Goal: Information Seeking & Learning: Learn about a topic

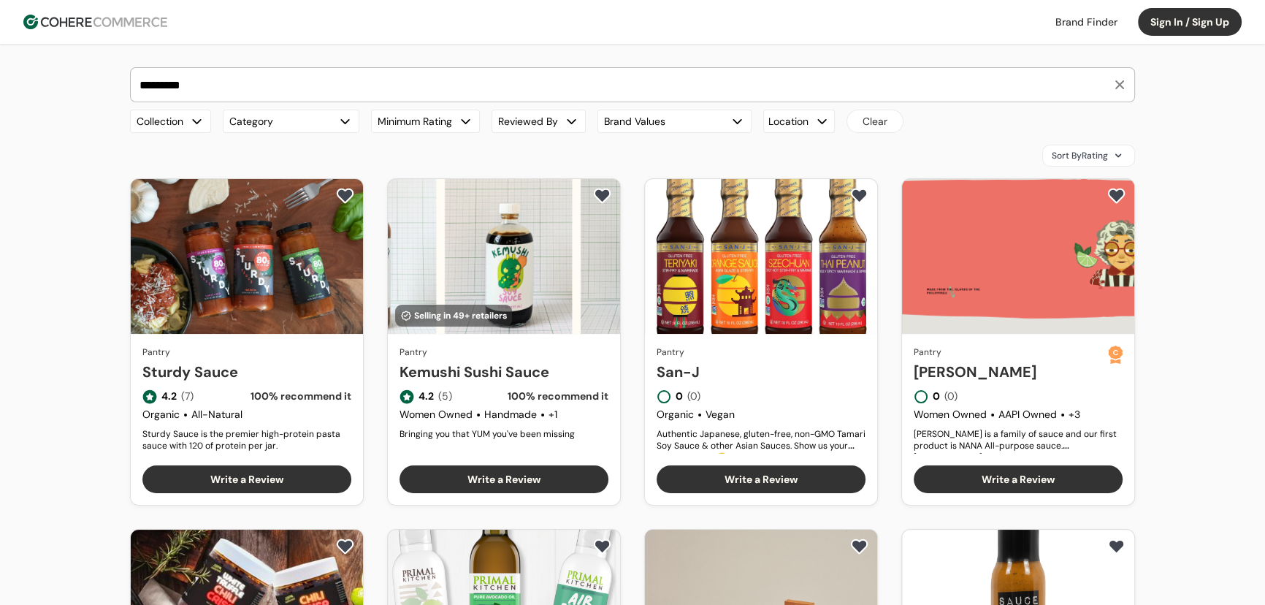
click at [483, 361] on link "Kemushi Sushi Sauce" at bounding box center [504, 372] width 209 height 22
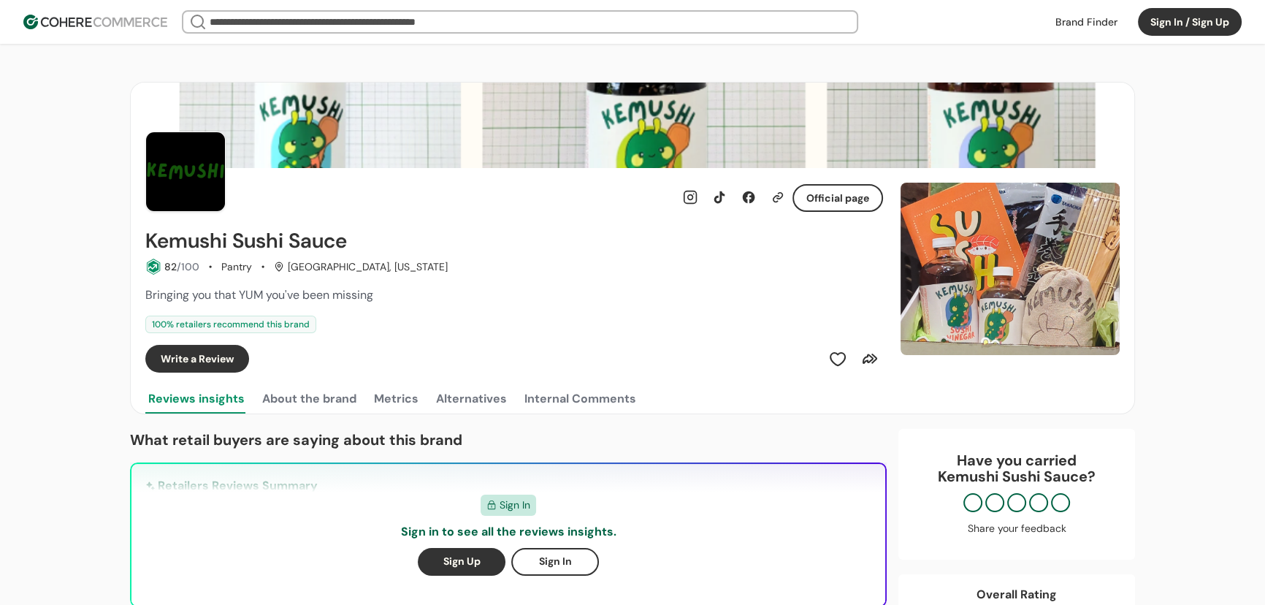
click at [411, 400] on button "Metrics" at bounding box center [396, 398] width 50 height 29
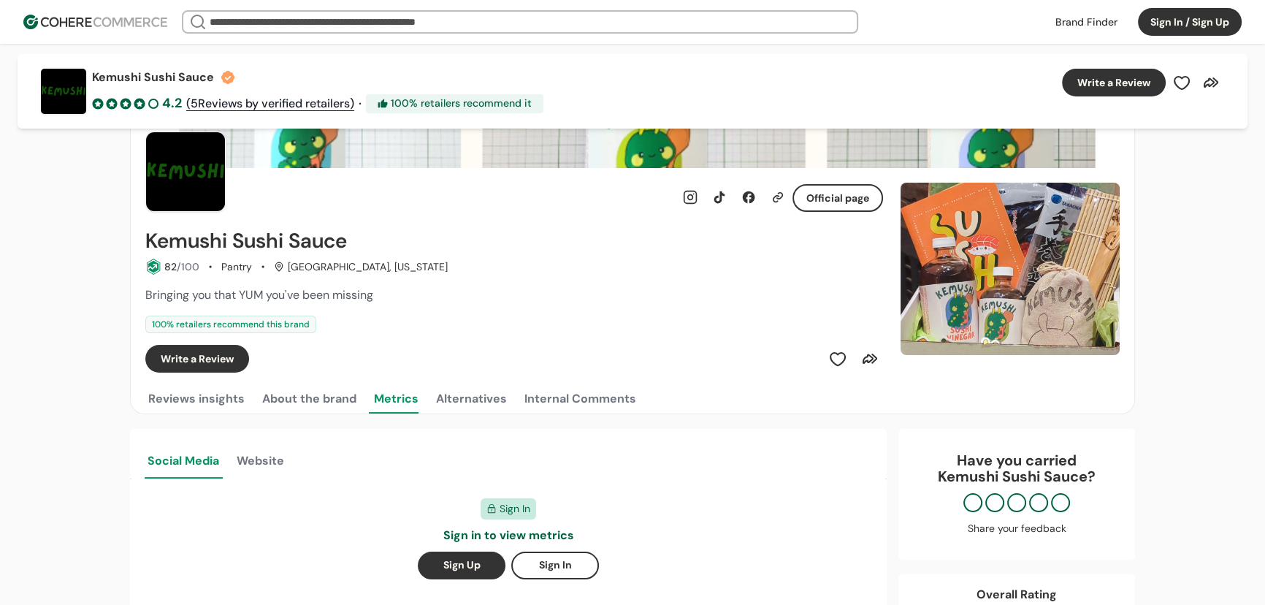
scroll to position [265, 0]
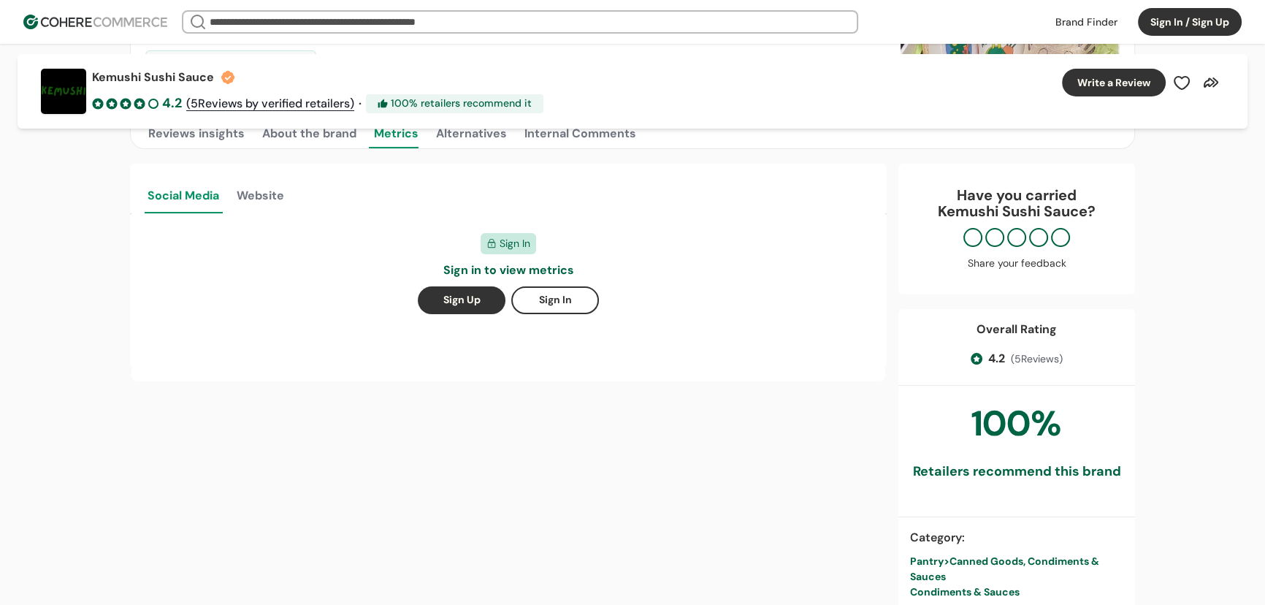
click at [275, 199] on button "Website" at bounding box center [260, 194] width 53 height 38
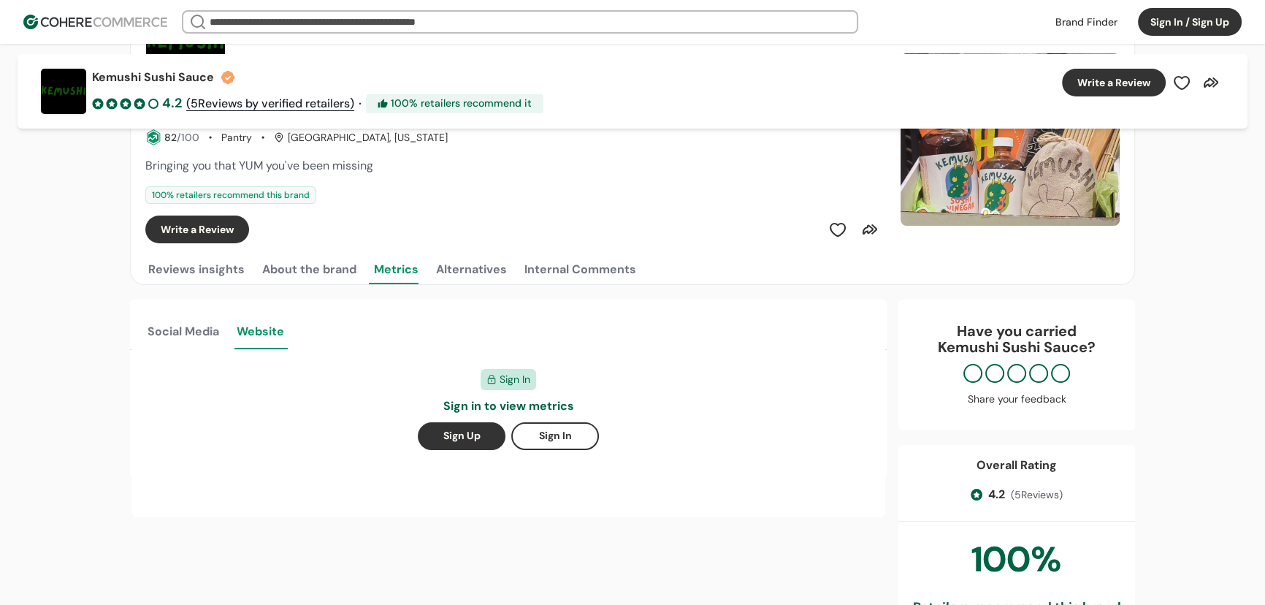
scroll to position [66, 0]
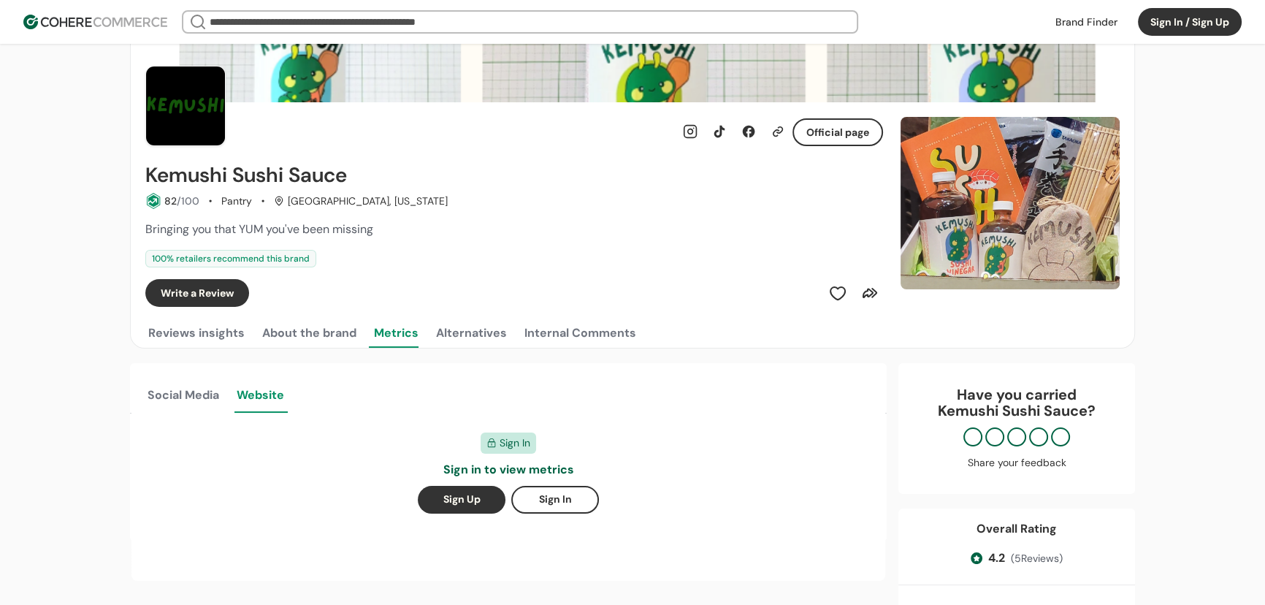
click at [207, 394] on button "Social Media" at bounding box center [183, 394] width 77 height 38
click at [1219, 31] on button "Sign In / Sign Up" at bounding box center [1190, 22] width 104 height 28
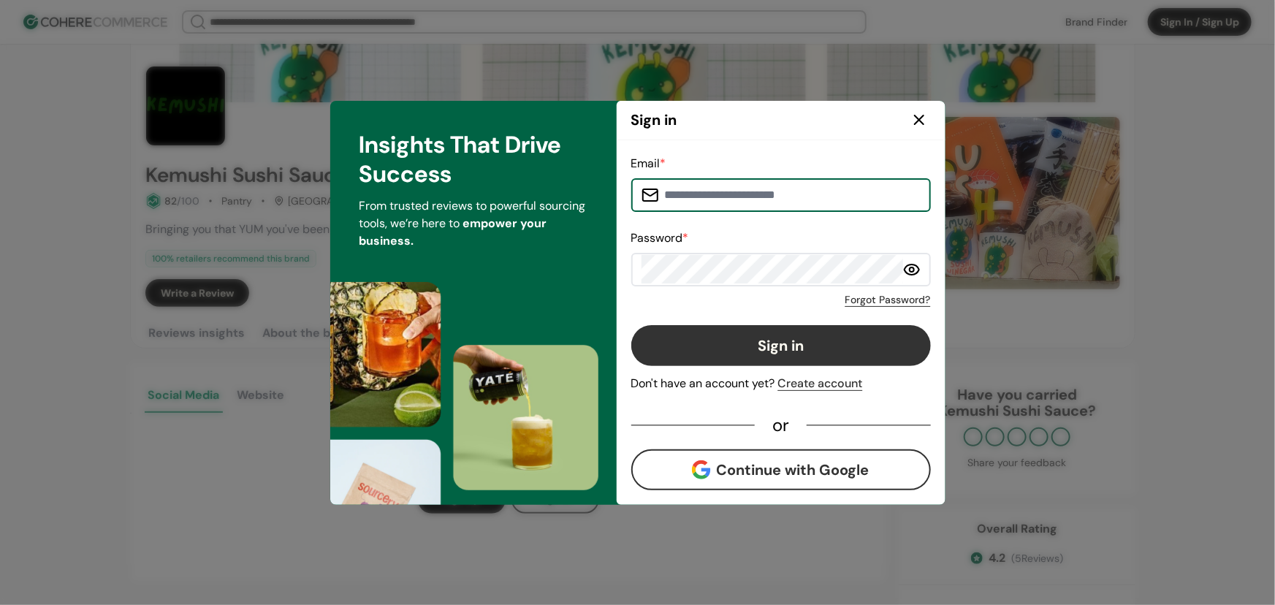
type input "**********"
click at [835, 346] on button "Sign in" at bounding box center [781, 345] width 300 height 41
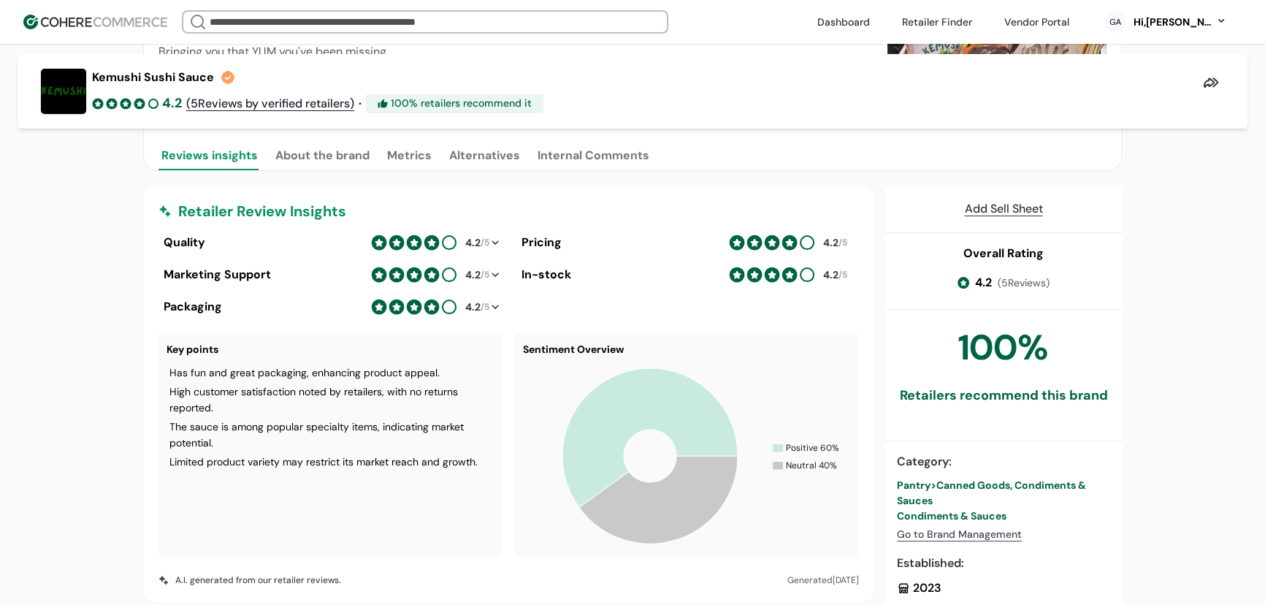
scroll to position [467, 0]
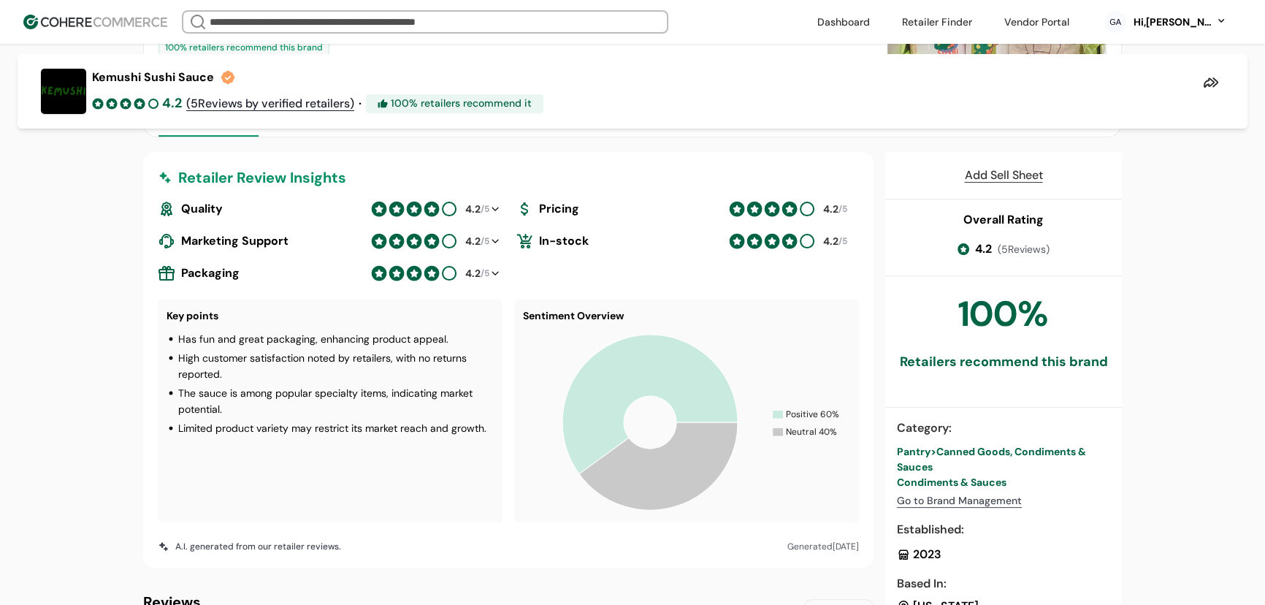
click at [319, 134] on button "About the brand" at bounding box center [323, 121] width 100 height 29
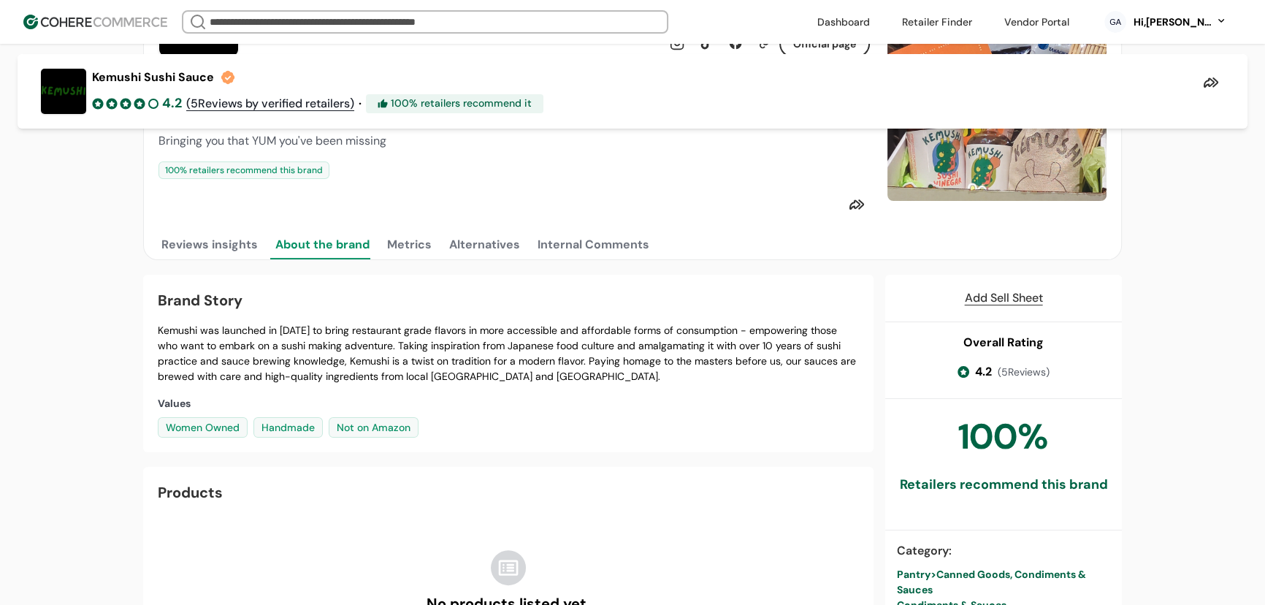
scroll to position [334, 0]
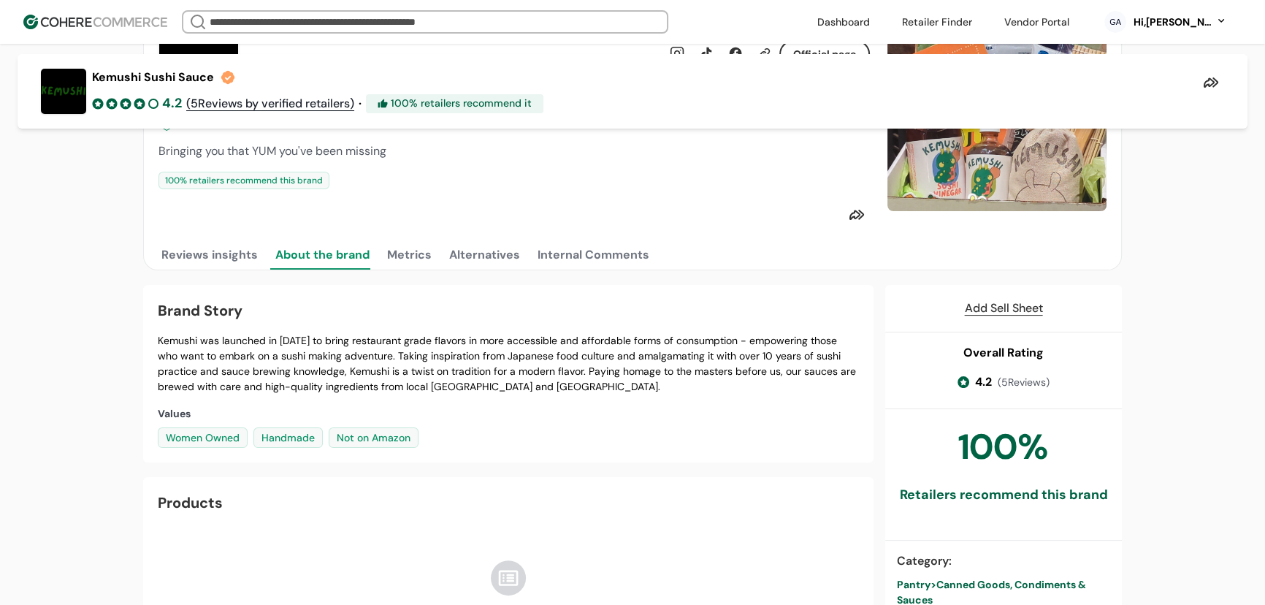
click at [413, 262] on button "Metrics" at bounding box center [409, 254] width 50 height 29
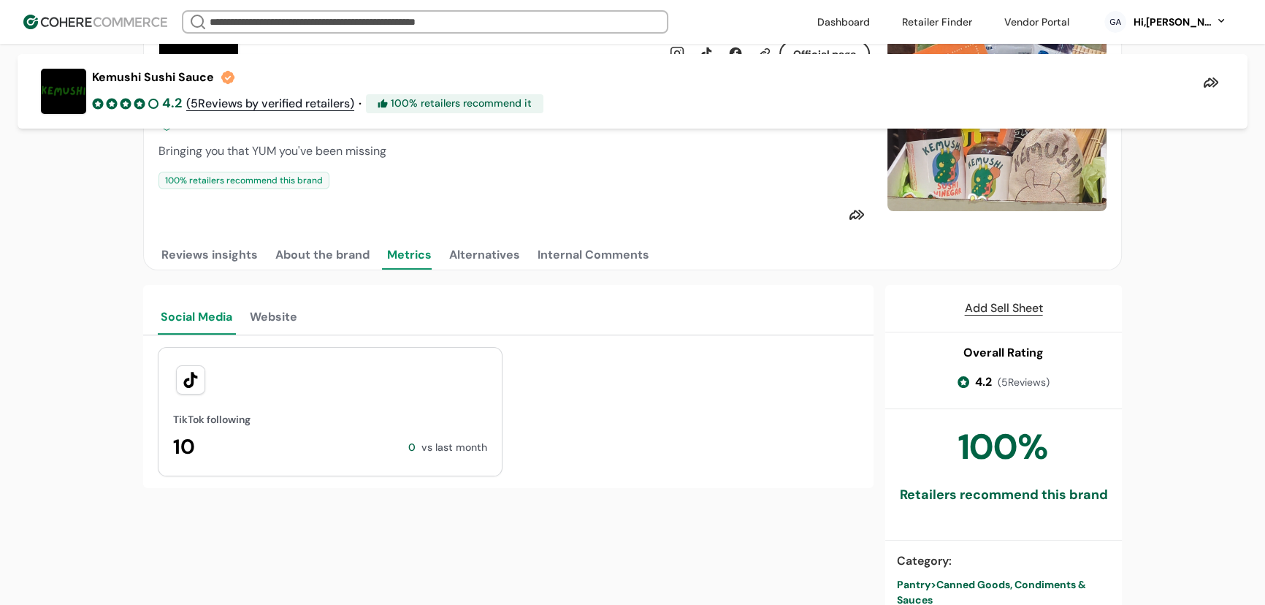
click at [268, 321] on button "Website" at bounding box center [273, 316] width 53 height 38
click at [206, 265] on button "Reviews insights" at bounding box center [210, 254] width 102 height 29
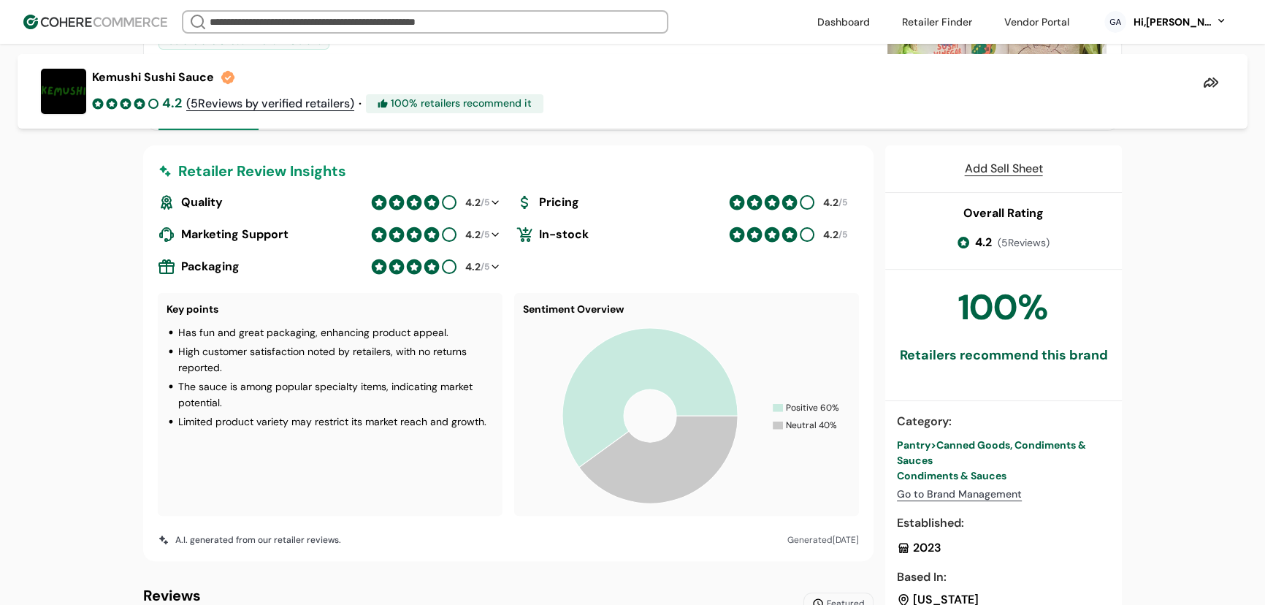
scroll to position [533, 0]
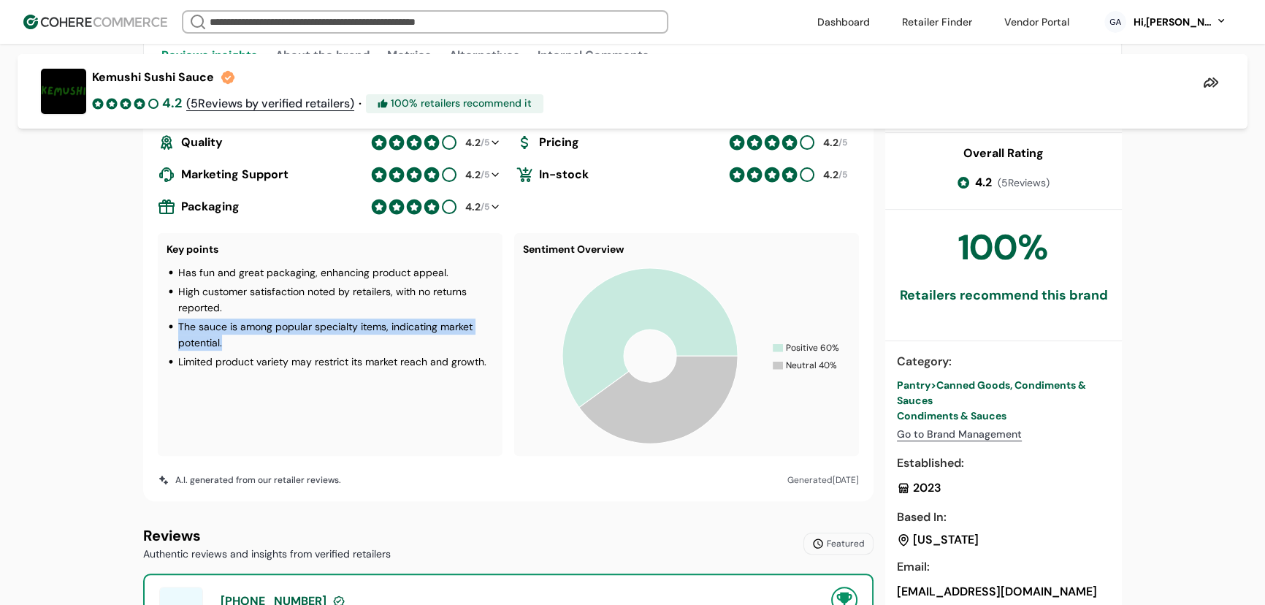
drag, startPoint x: 239, startPoint y: 355, endPoint x: 180, endPoint y: 340, distance: 61.1
click at [180, 340] on p "The sauce is among popular specialty items, indicating market potential." at bounding box center [336, 335] width 316 height 32
copy p "The sauce is among popular specialty items, indicating market potential."
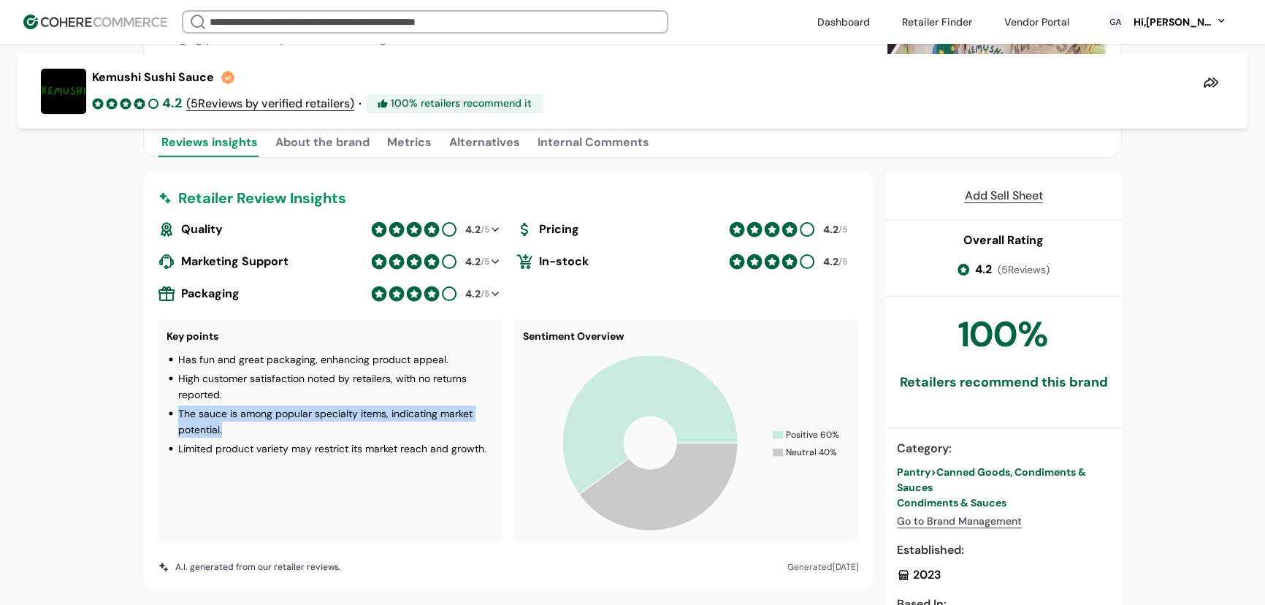
scroll to position [267, 0]
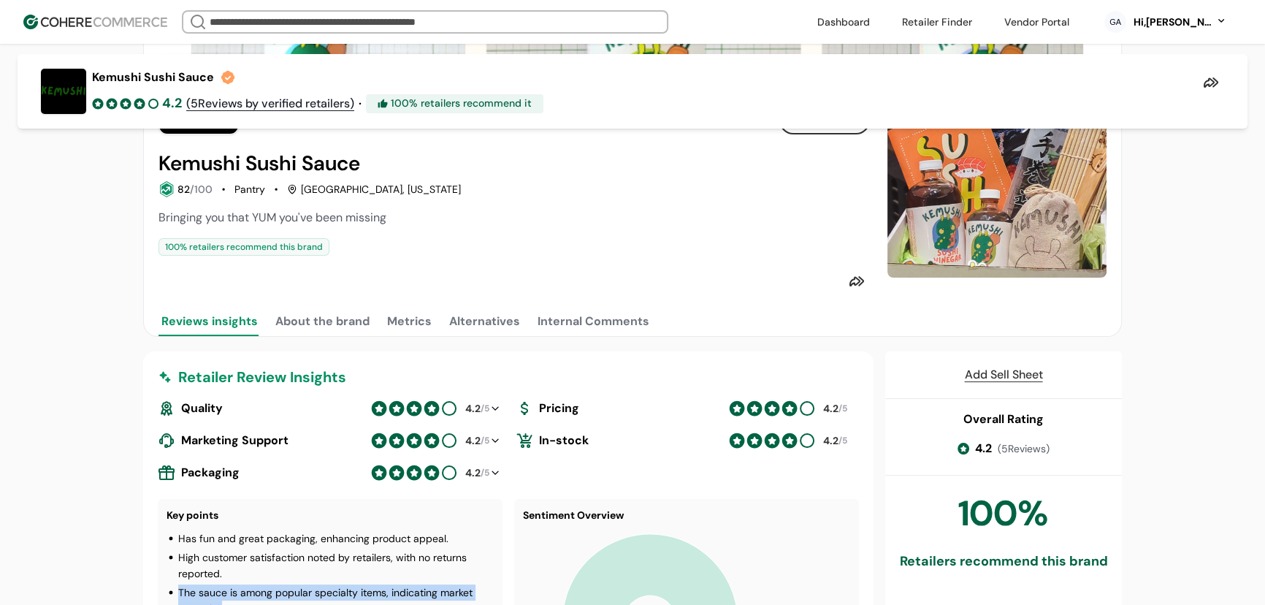
click at [503, 329] on button "Alternatives" at bounding box center [484, 321] width 77 height 29
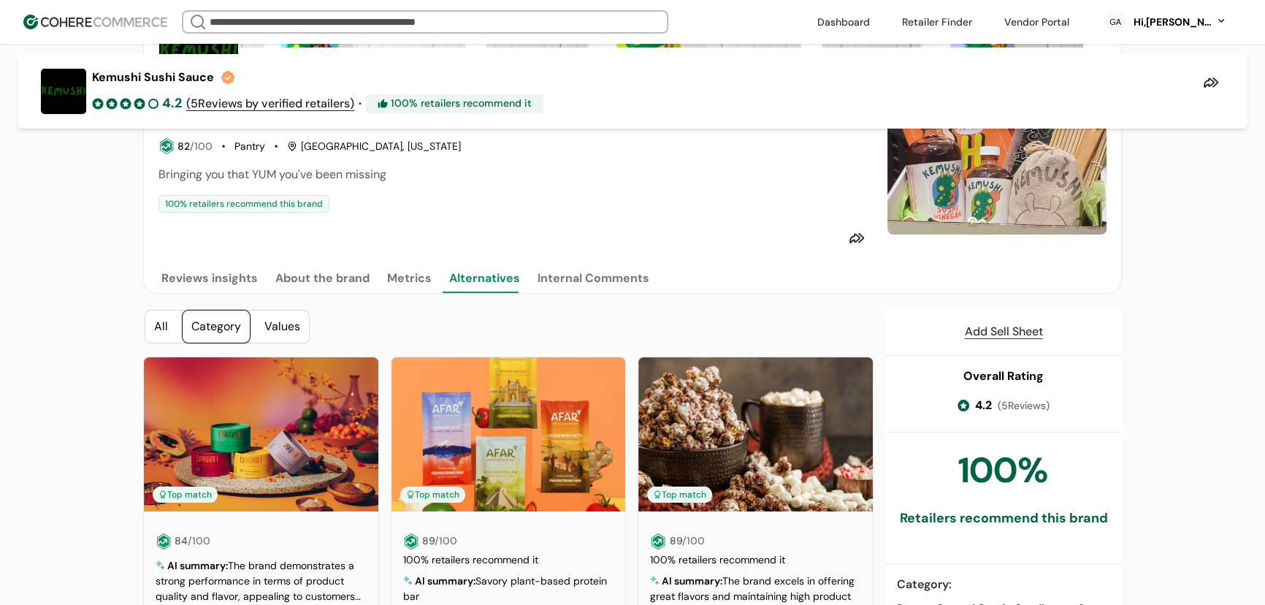
scroll to position [334, 0]
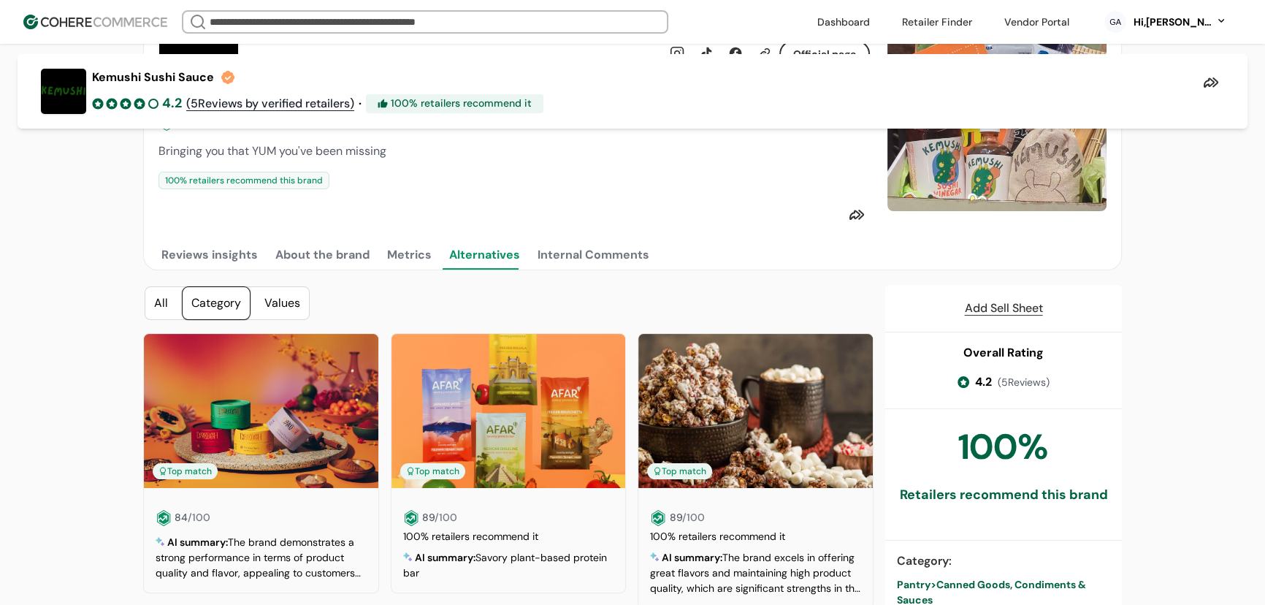
click at [575, 264] on div "Internal Comments" at bounding box center [594, 255] width 112 height 18
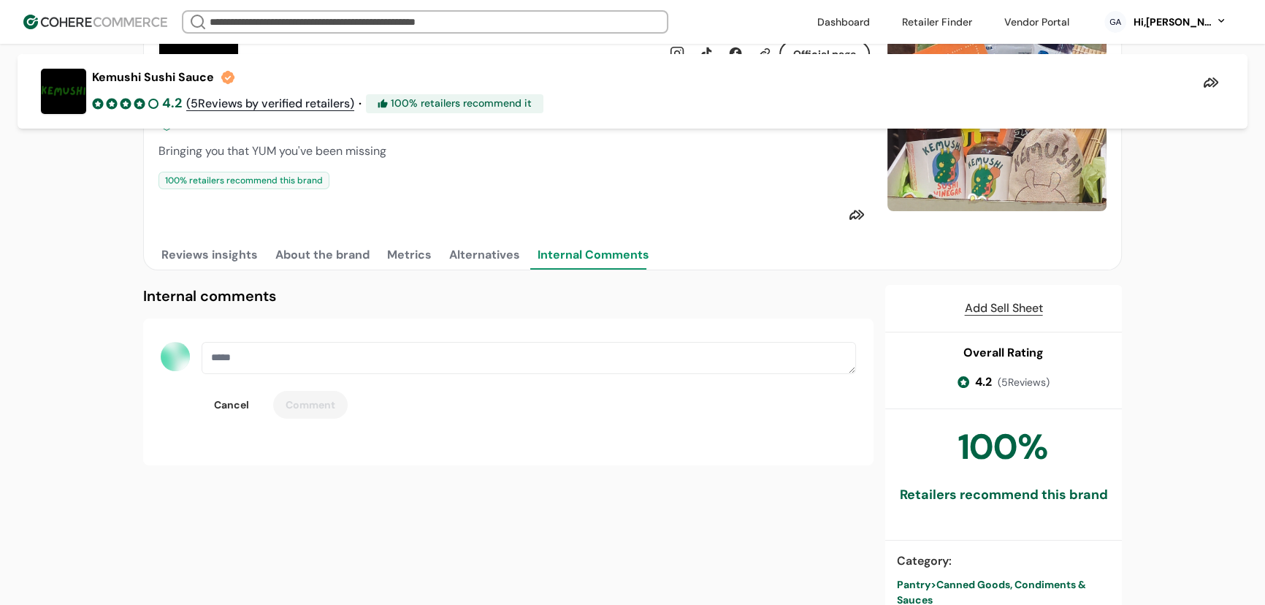
click at [405, 264] on button "Metrics" at bounding box center [409, 254] width 50 height 29
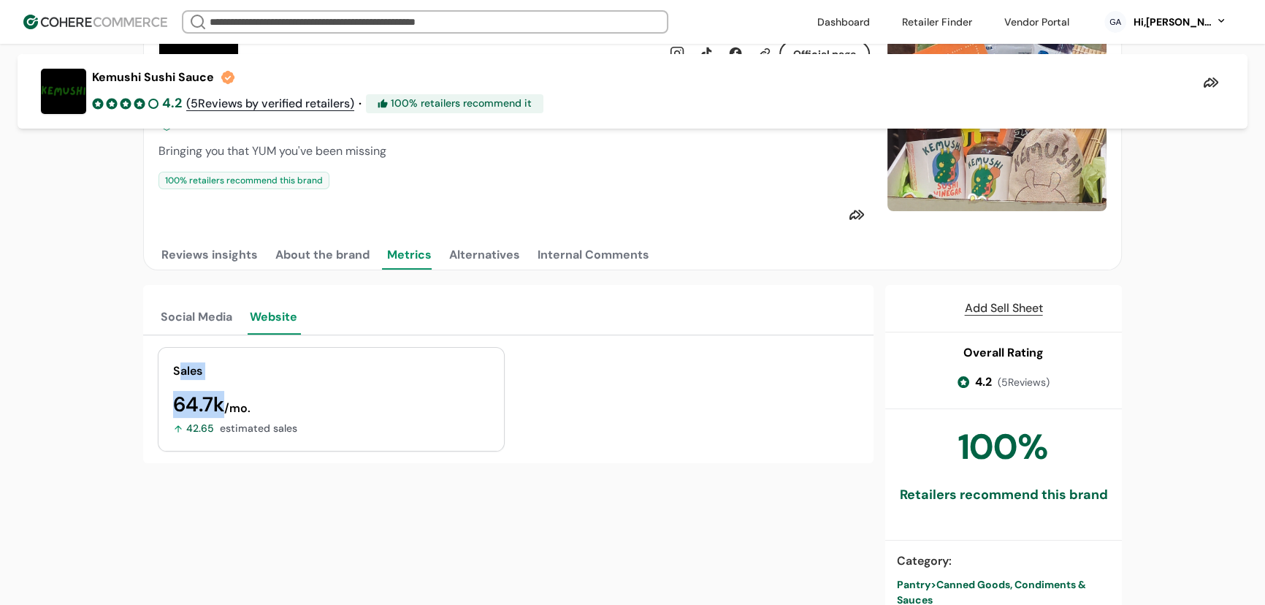
drag, startPoint x: 254, startPoint y: 420, endPoint x: 178, endPoint y: 382, distance: 84.9
click at [178, 382] on div "Sales 64.7k /mo. 42.65 estimated sales" at bounding box center [331, 399] width 347 height 104
click at [262, 399] on div "Sales 64.7k /mo. 42.65 estimated sales" at bounding box center [331, 399] width 347 height 104
drag, startPoint x: 248, startPoint y: 419, endPoint x: 219, endPoint y: 415, distance: 29.6
click at [219, 415] on div "64.7k /mo." at bounding box center [331, 405] width 316 height 20
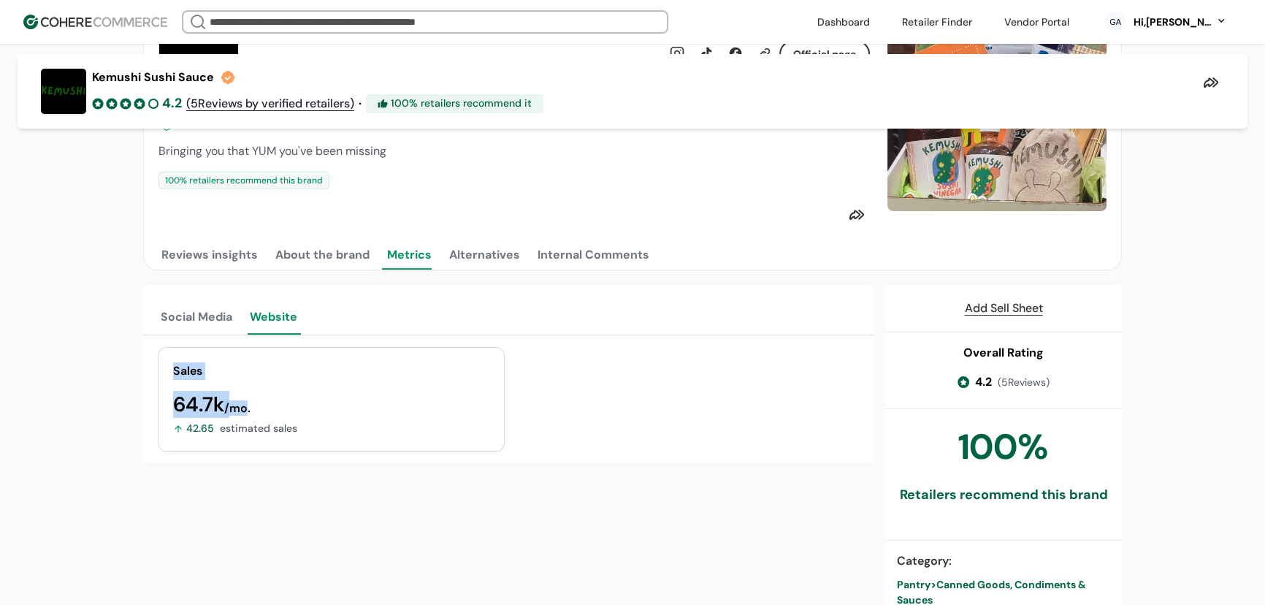
drag, startPoint x: 171, startPoint y: 378, endPoint x: 248, endPoint y: 419, distance: 87.6
click at [248, 419] on div "Sales 64.7k /mo. 42.65 estimated sales" at bounding box center [331, 399] width 347 height 104
copy div "Sales 64.7k /mo"
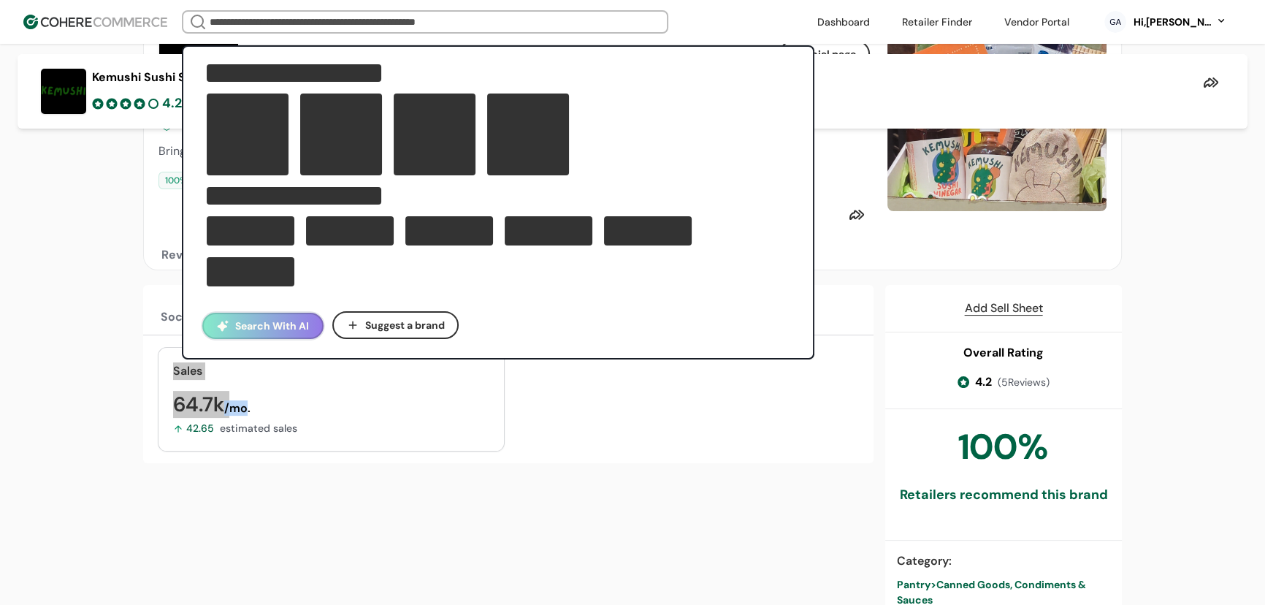
click at [312, 26] on input "search" at bounding box center [425, 22] width 437 height 20
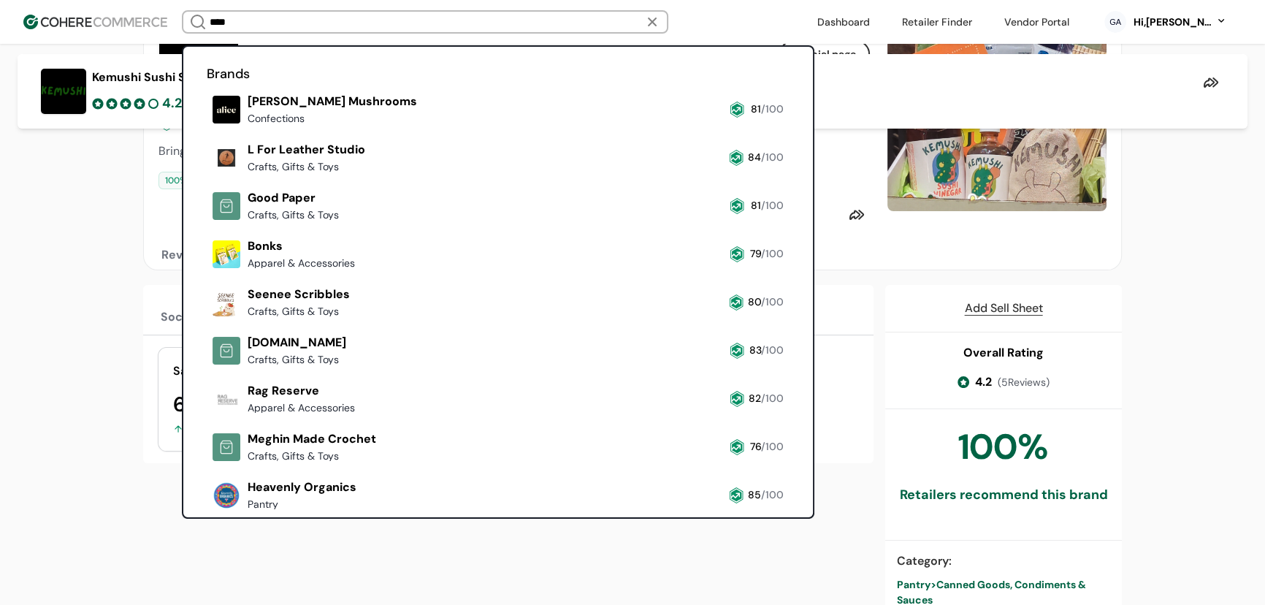
scroll to position [201, 0]
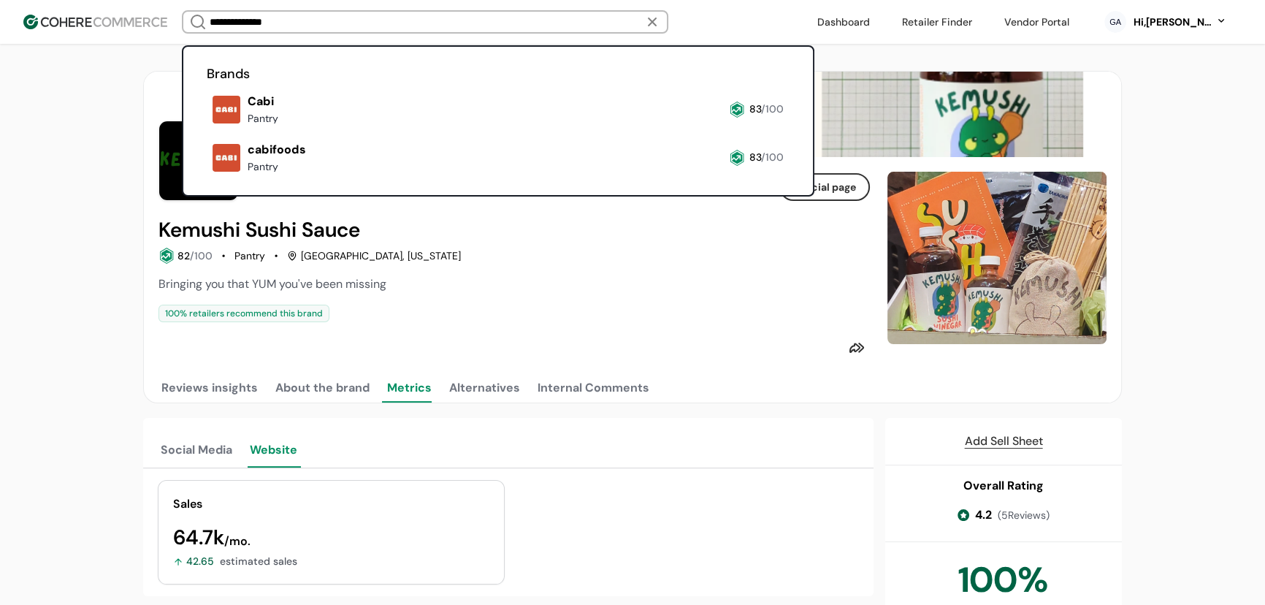
type input "**********"
click at [207, 129] on link at bounding box center [207, 129] width 0 height 0
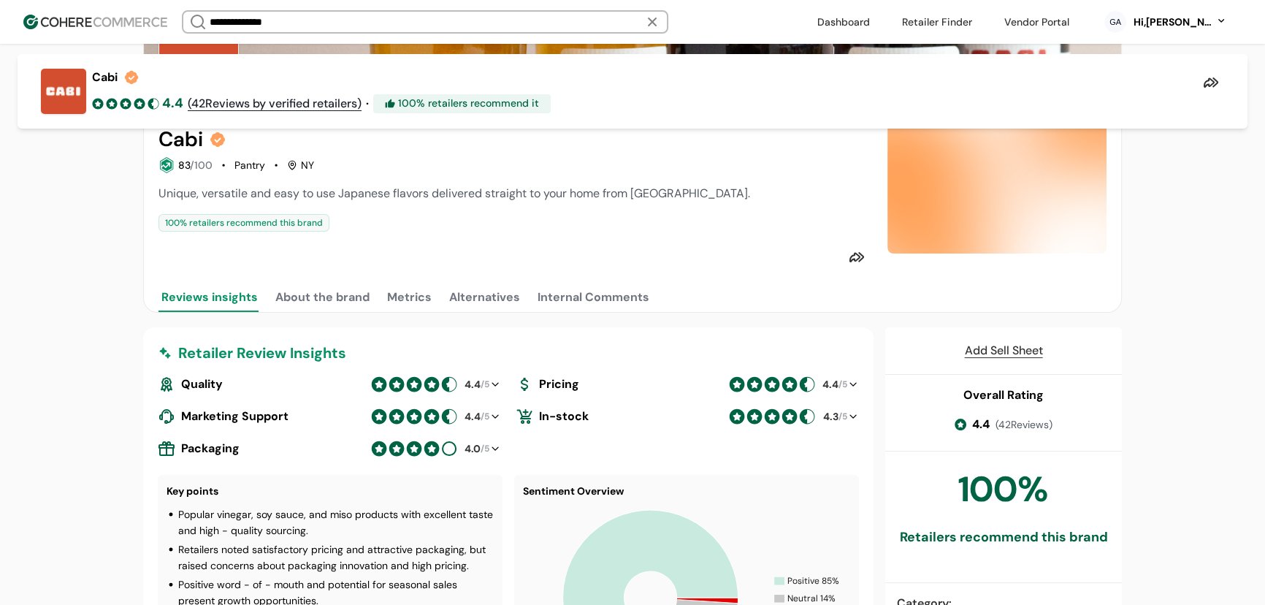
scroll to position [267, 0]
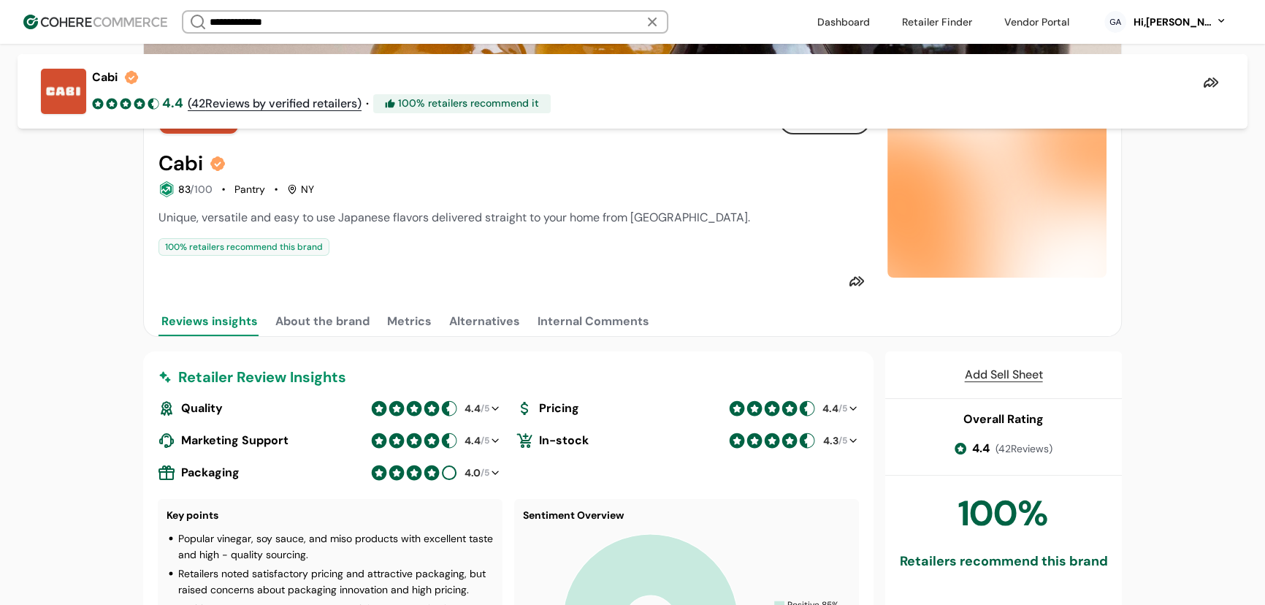
click at [300, 335] on button "About the brand" at bounding box center [323, 321] width 100 height 29
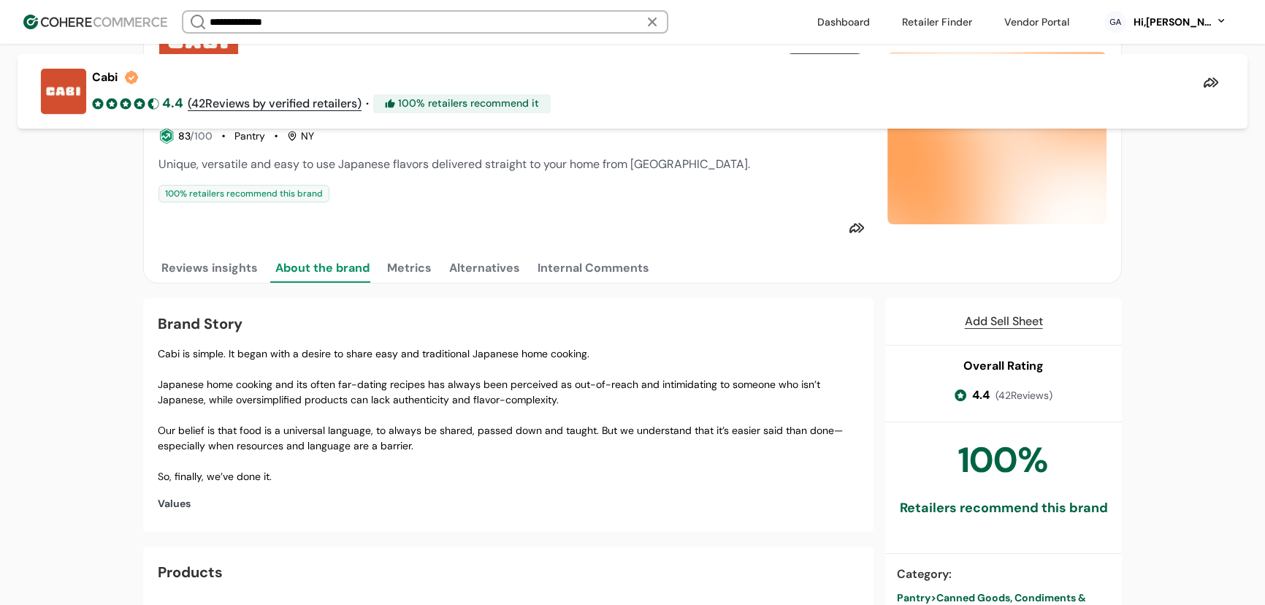
scroll to position [400, 0]
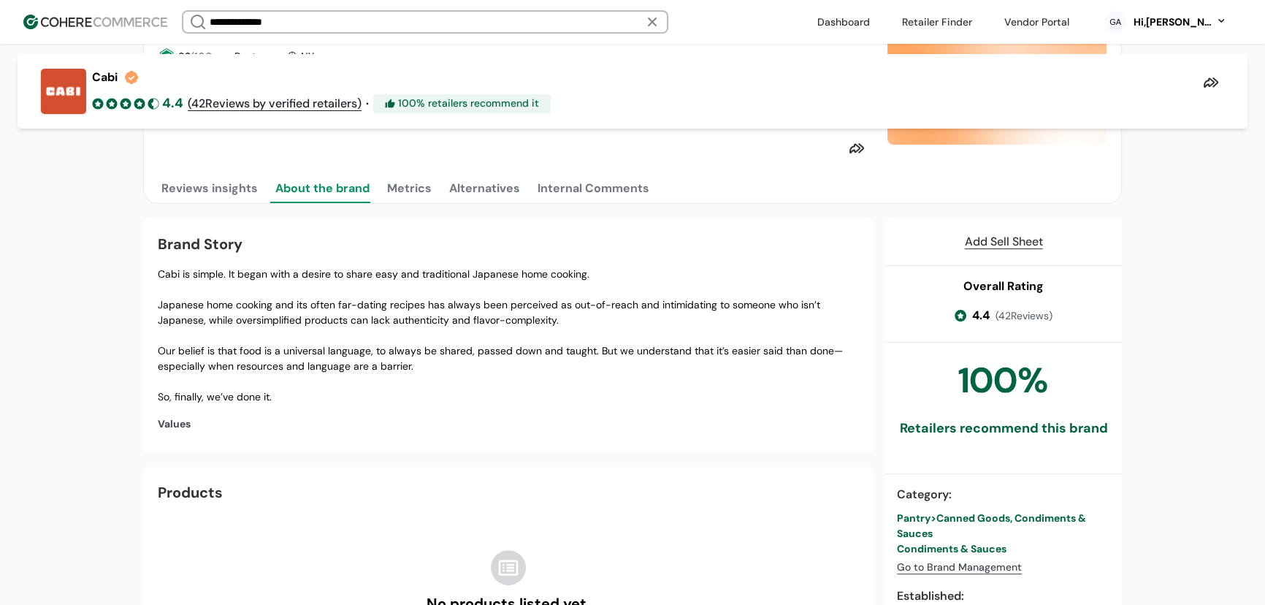
click at [446, 196] on button "Alternatives" at bounding box center [484, 188] width 77 height 29
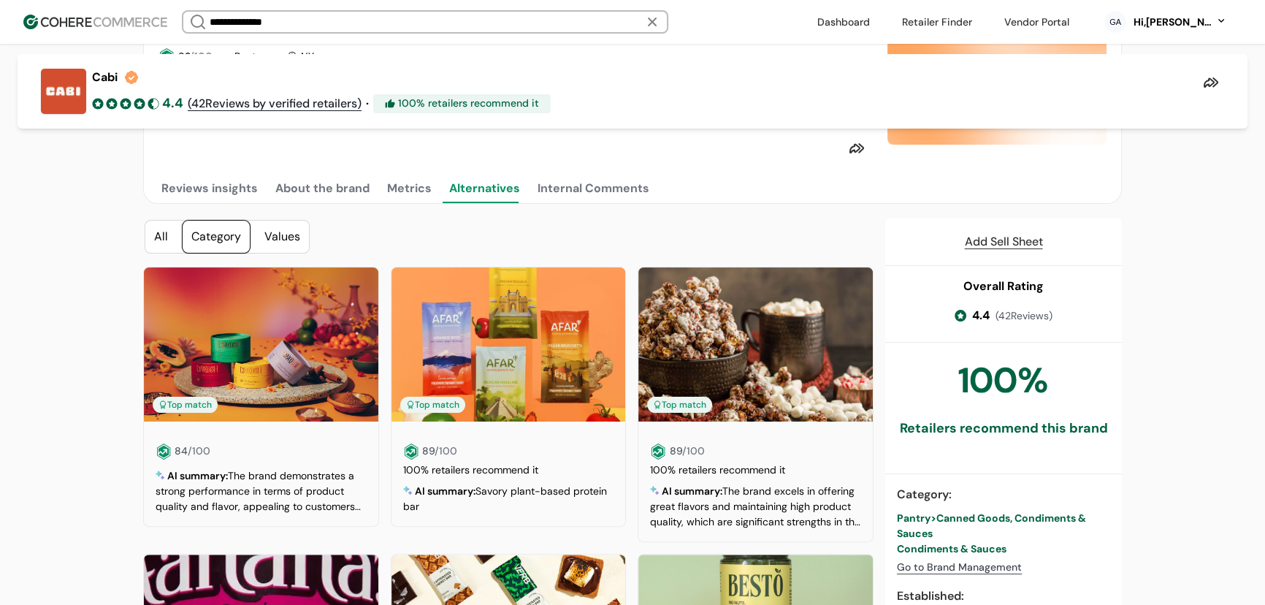
click at [403, 194] on button "Metrics" at bounding box center [409, 188] width 50 height 29
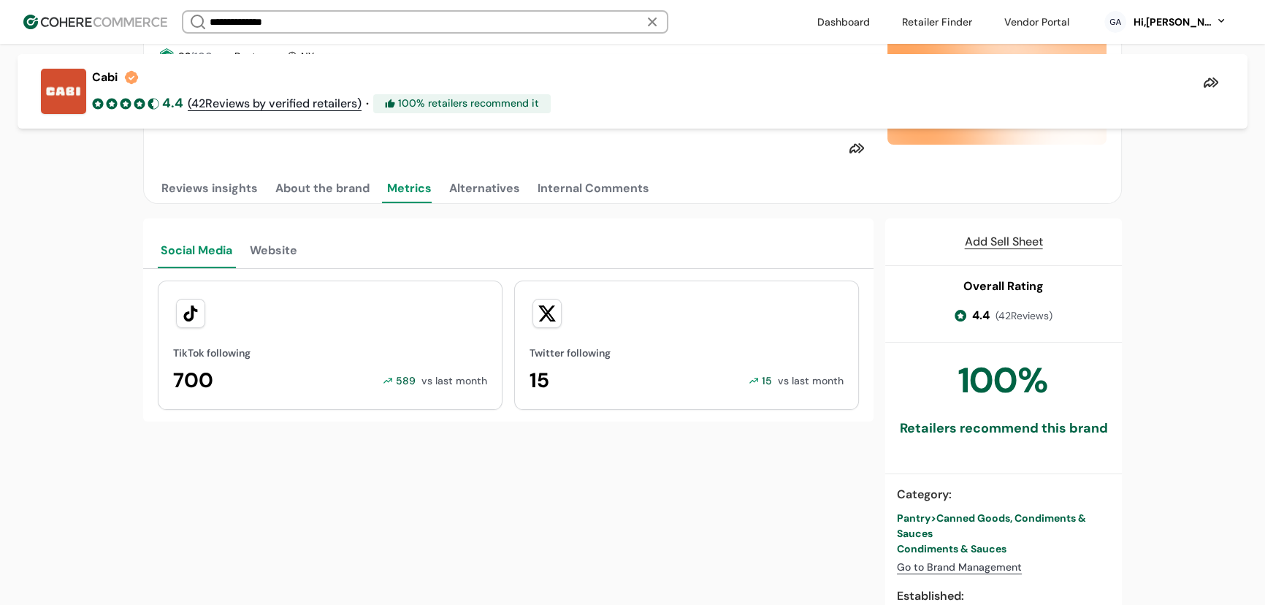
click at [279, 263] on button "Website" at bounding box center [273, 249] width 53 height 38
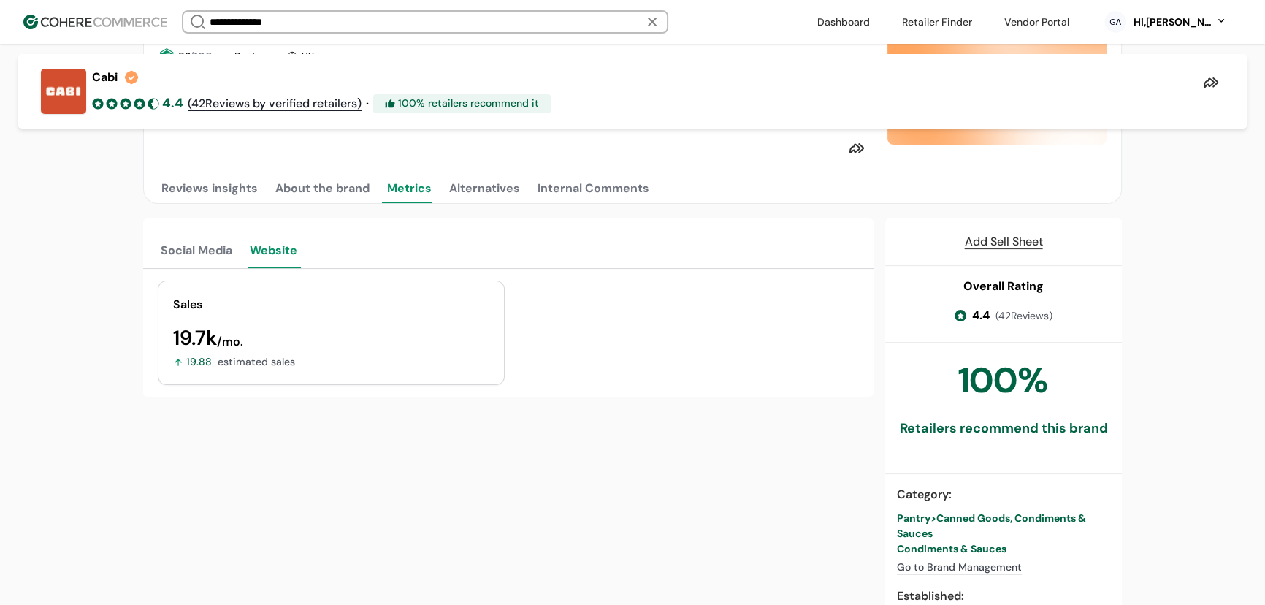
click at [197, 199] on button "Reviews insights" at bounding box center [210, 188] width 102 height 29
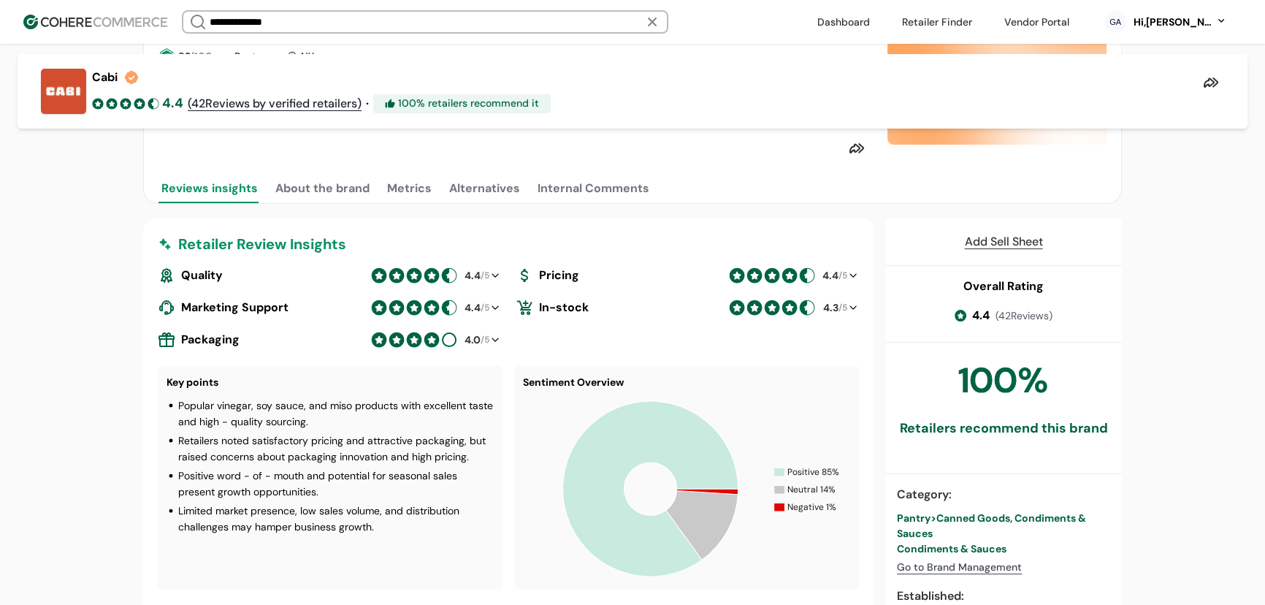
scroll to position [533, 0]
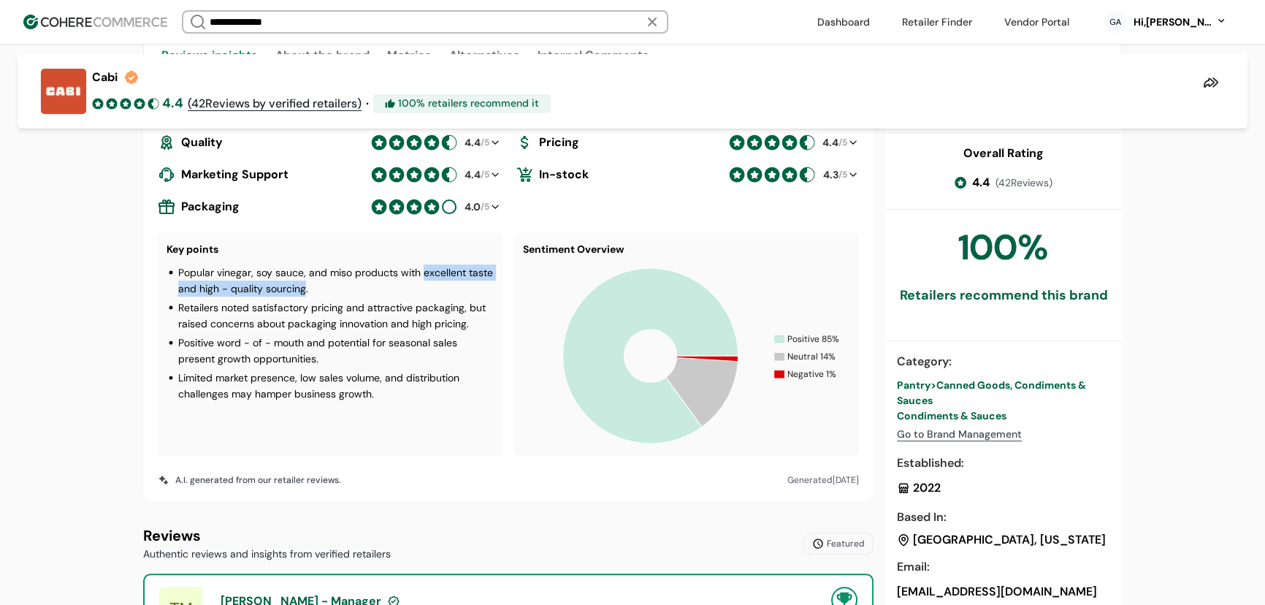
drag, startPoint x: 305, startPoint y: 300, endPoint x: 422, endPoint y: 288, distance: 117.6
click at [422, 288] on p "Popular vinegar, soy sauce, and miso products with excellent taste and high - q…" at bounding box center [336, 280] width 316 height 32
copy p "excellent taste and high - quality sourcing"
click at [367, 247] on div "Key points Popular vinegar, soy sauce, and miso products with excellent taste a…" at bounding box center [330, 344] width 345 height 223
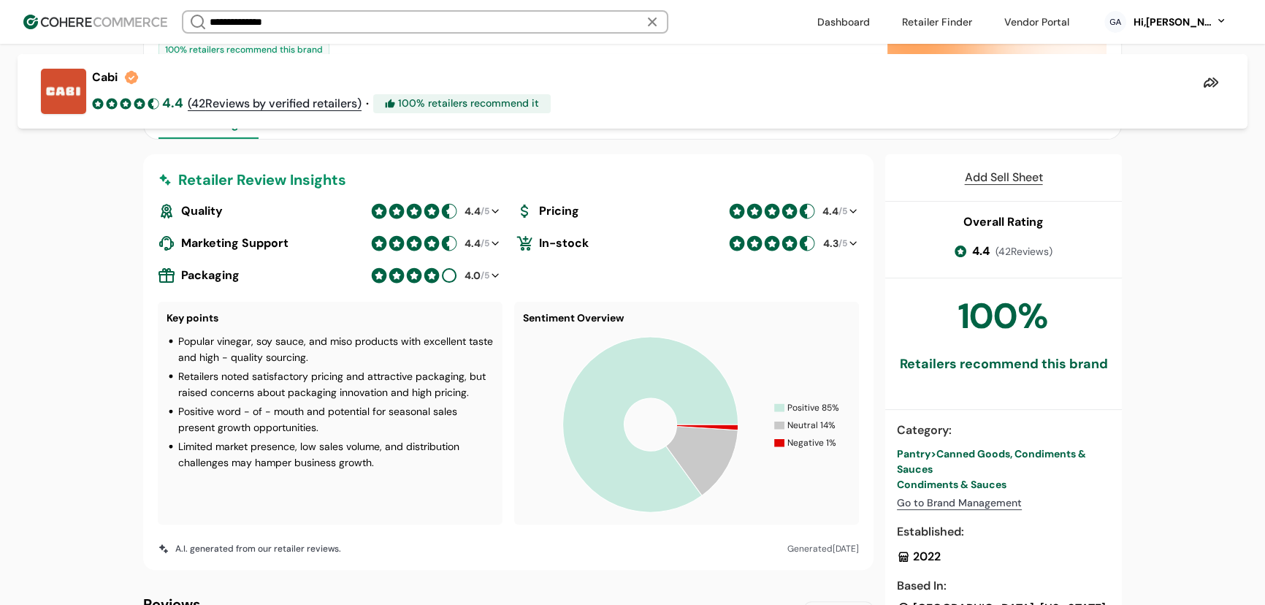
scroll to position [400, 0]
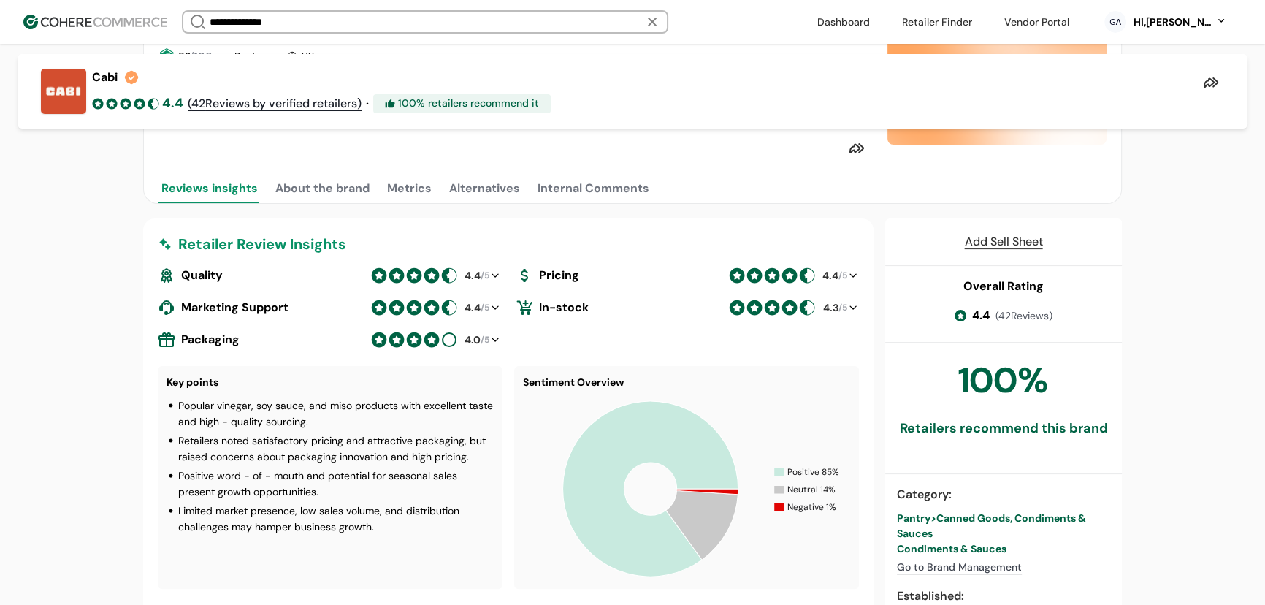
click at [301, 199] on button "About the brand" at bounding box center [323, 188] width 100 height 29
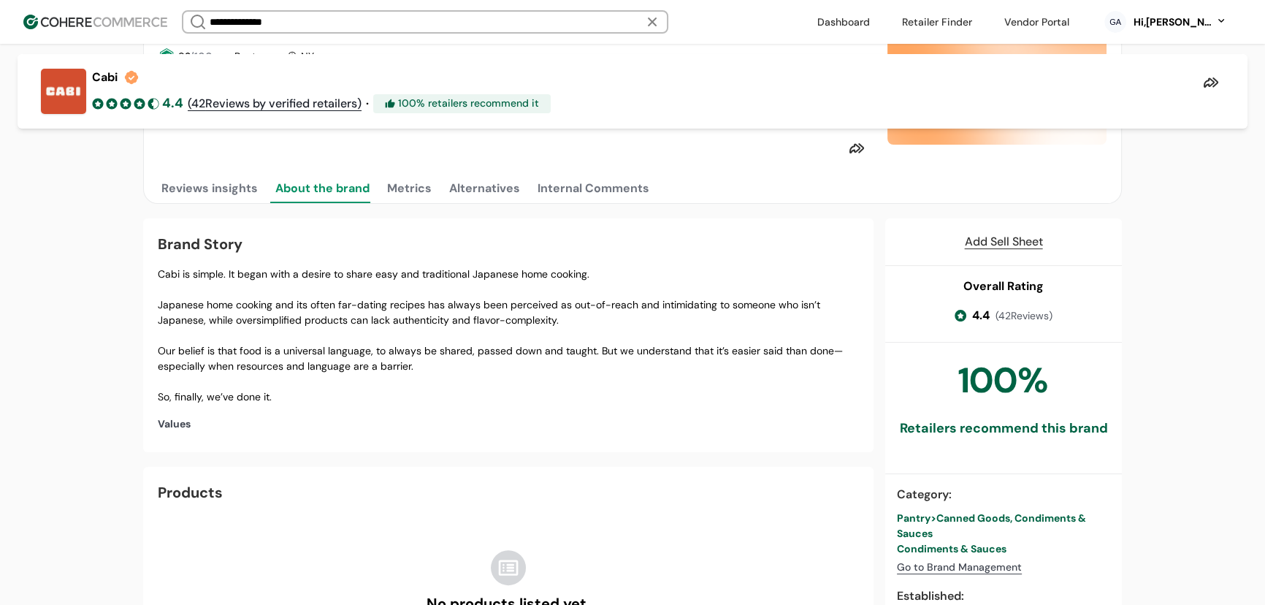
click at [397, 191] on button "Metrics" at bounding box center [409, 188] width 50 height 29
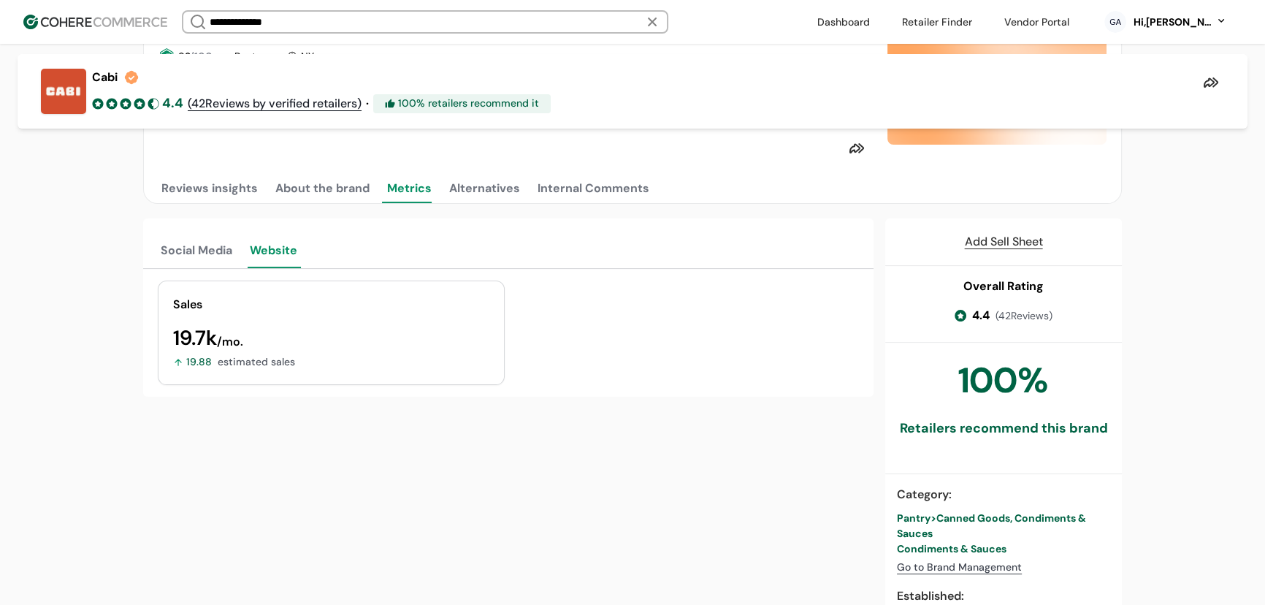
click at [451, 197] on button "Alternatives" at bounding box center [484, 188] width 77 height 29
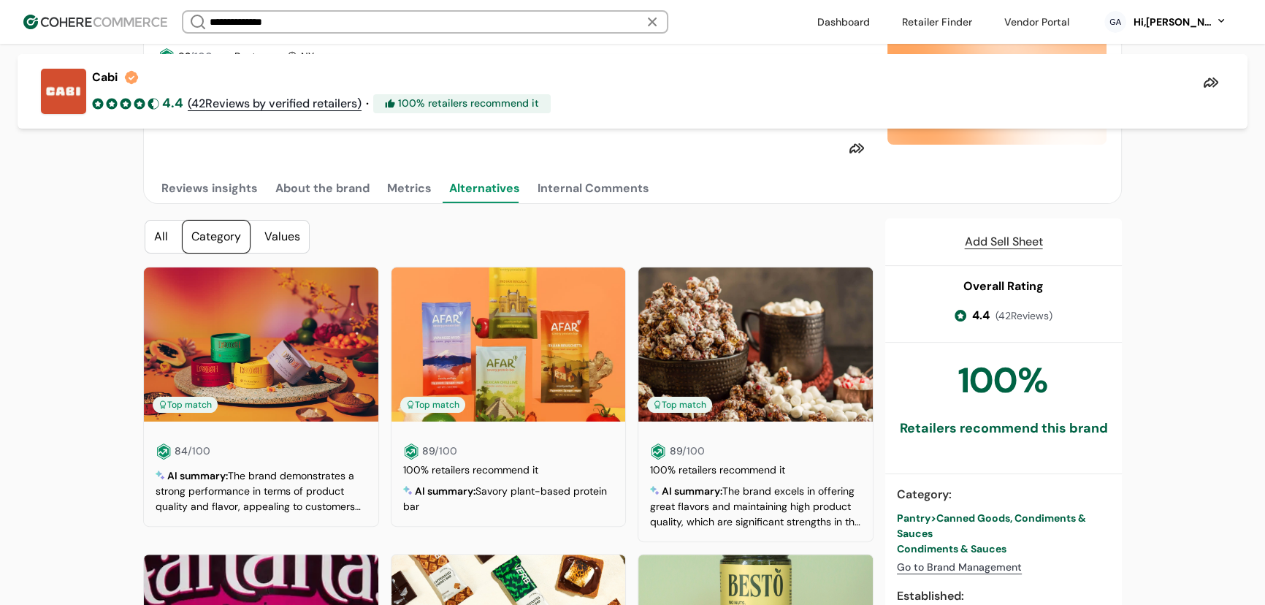
click at [286, 239] on div "Values" at bounding box center [282, 237] width 53 height 32
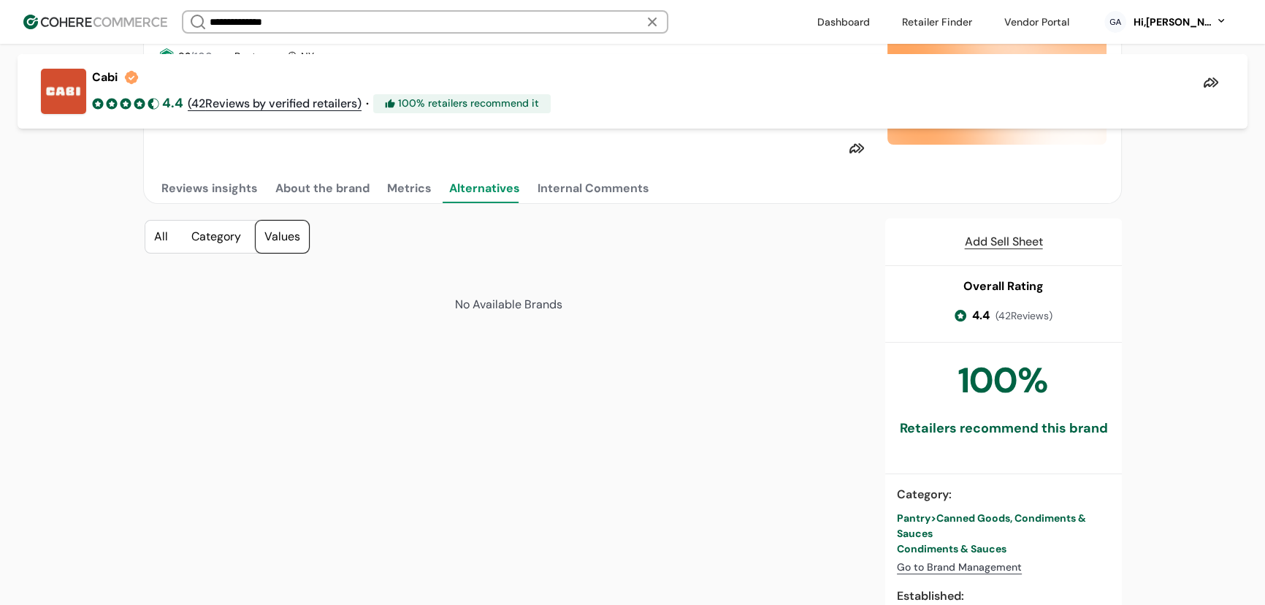
click at [221, 245] on div "Category" at bounding box center [216, 237] width 67 height 32
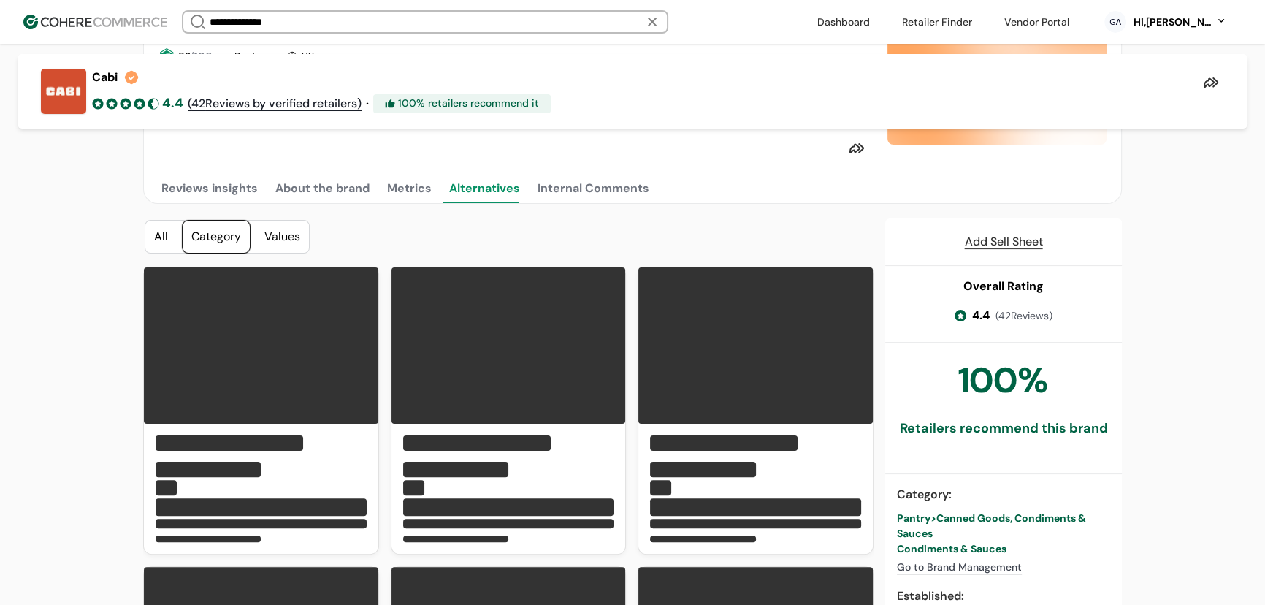
click at [569, 203] on button "Internal Comments" at bounding box center [594, 188] width 118 height 29
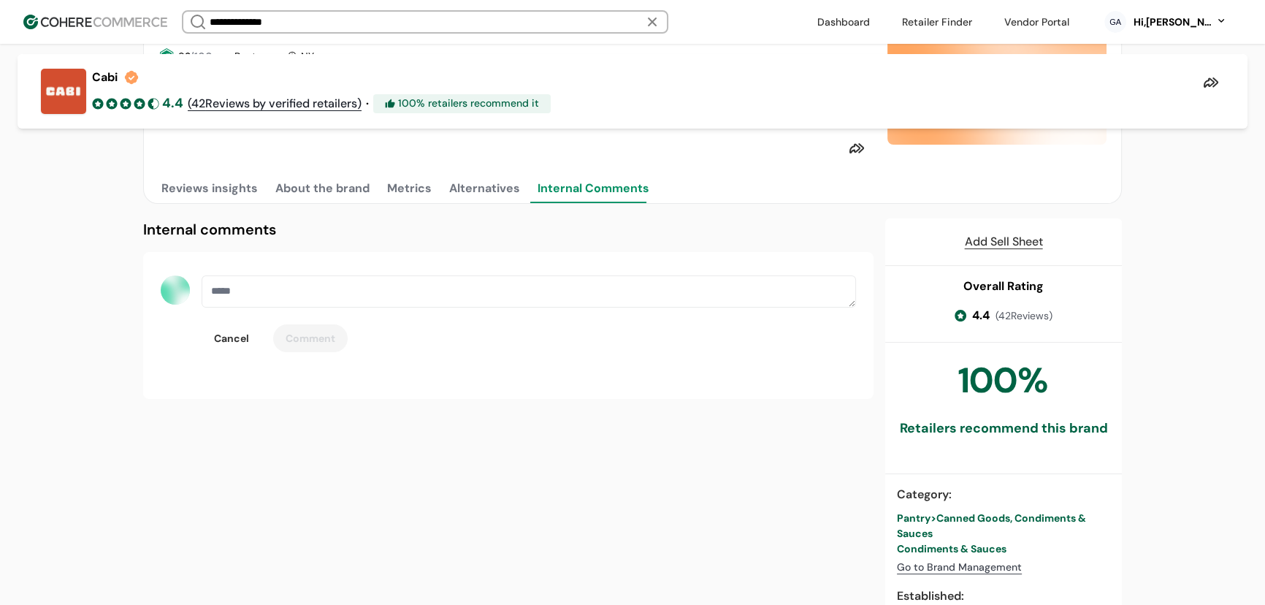
click at [174, 203] on button "Reviews insights" at bounding box center [210, 188] width 102 height 29
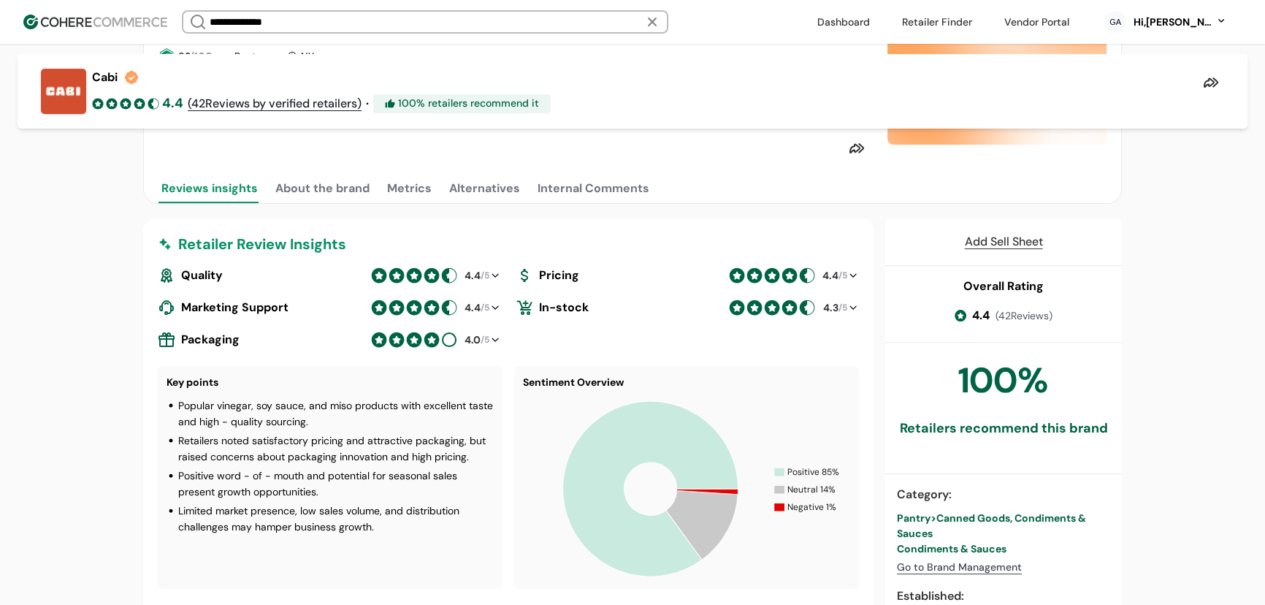
click at [118, 15] on img at bounding box center [95, 22] width 144 height 15
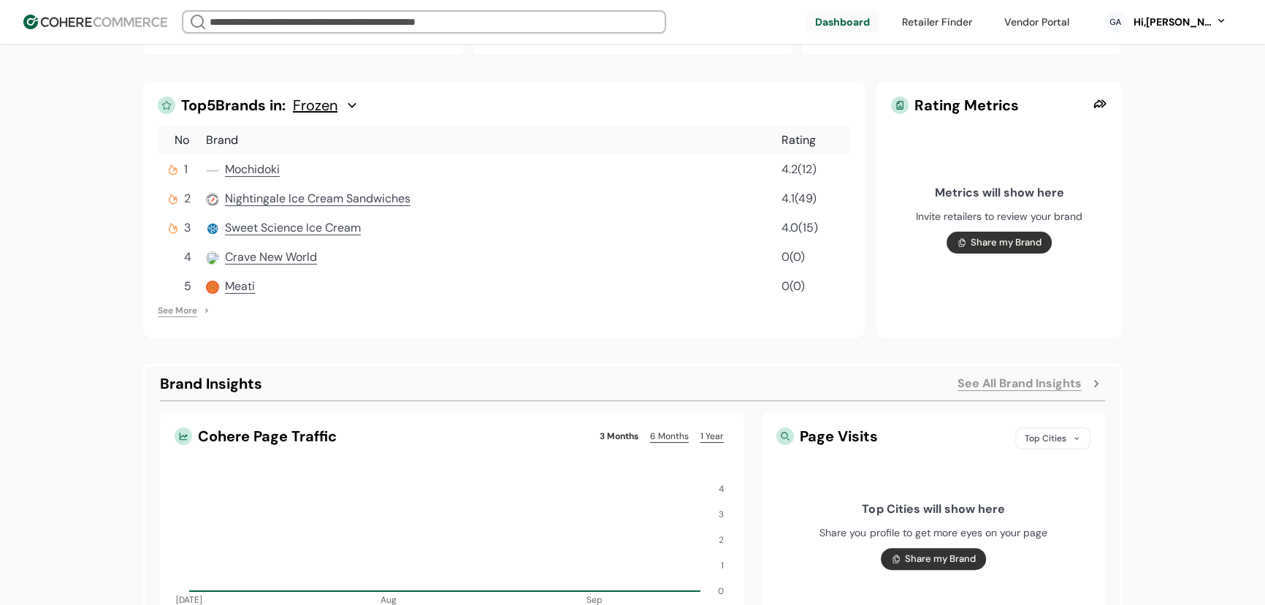
scroll to position [398, 0]
click at [850, 24] on link at bounding box center [843, 22] width 72 height 22
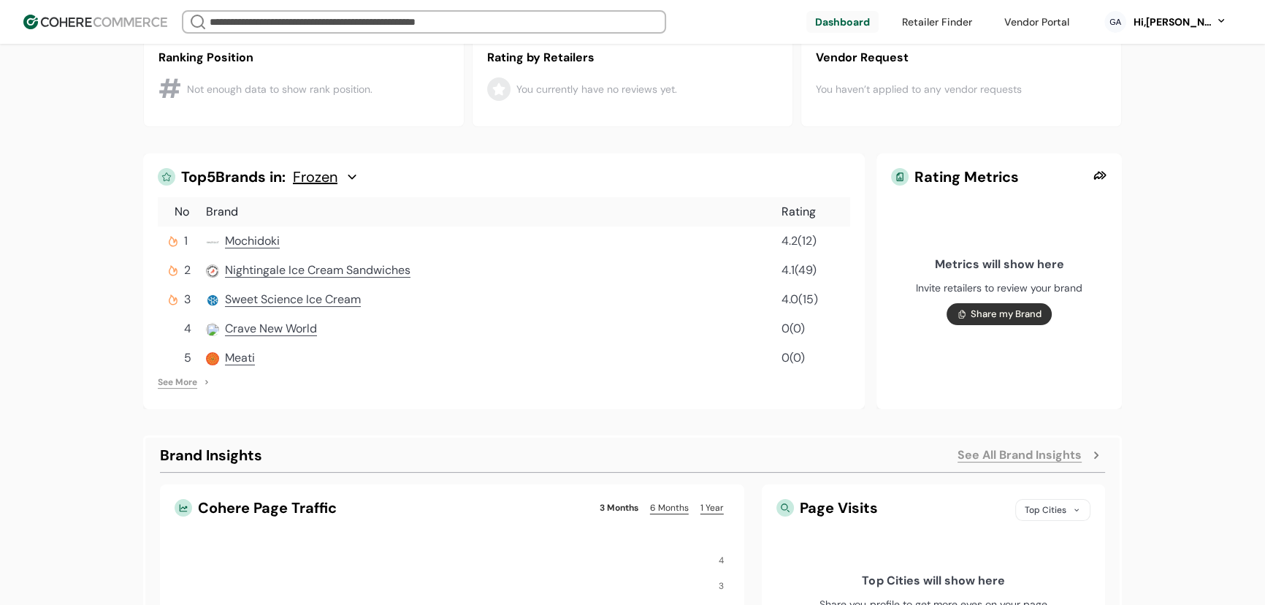
scroll to position [332, 0]
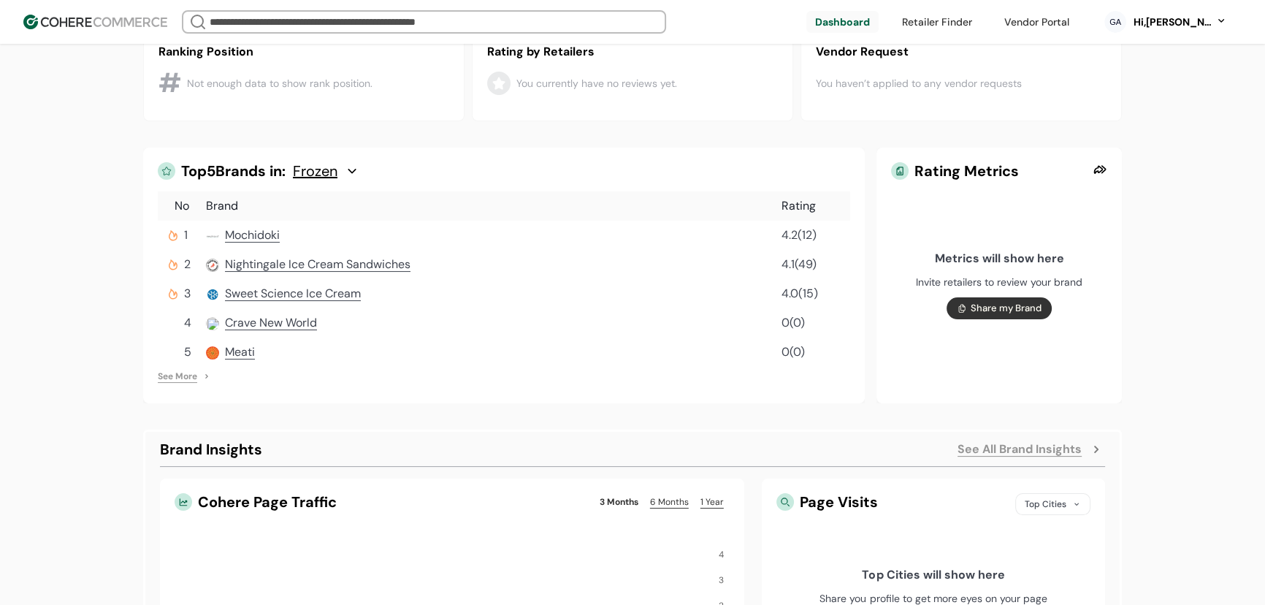
click at [359, 180] on div "Frozen" at bounding box center [326, 171] width 66 height 18
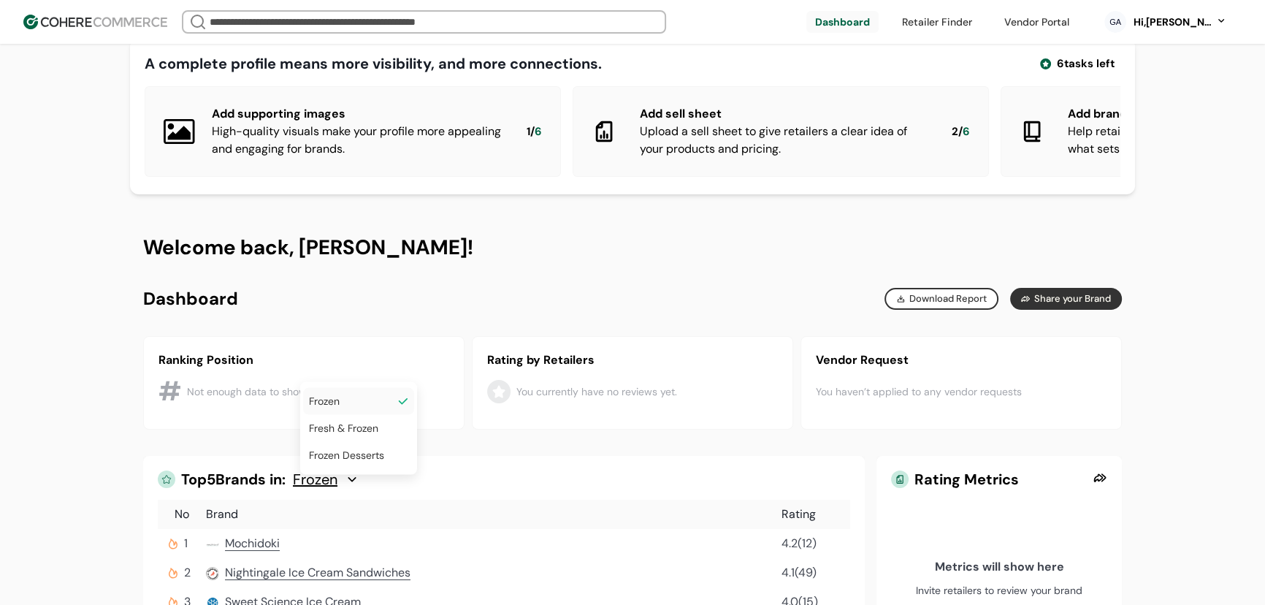
scroll to position [0, 0]
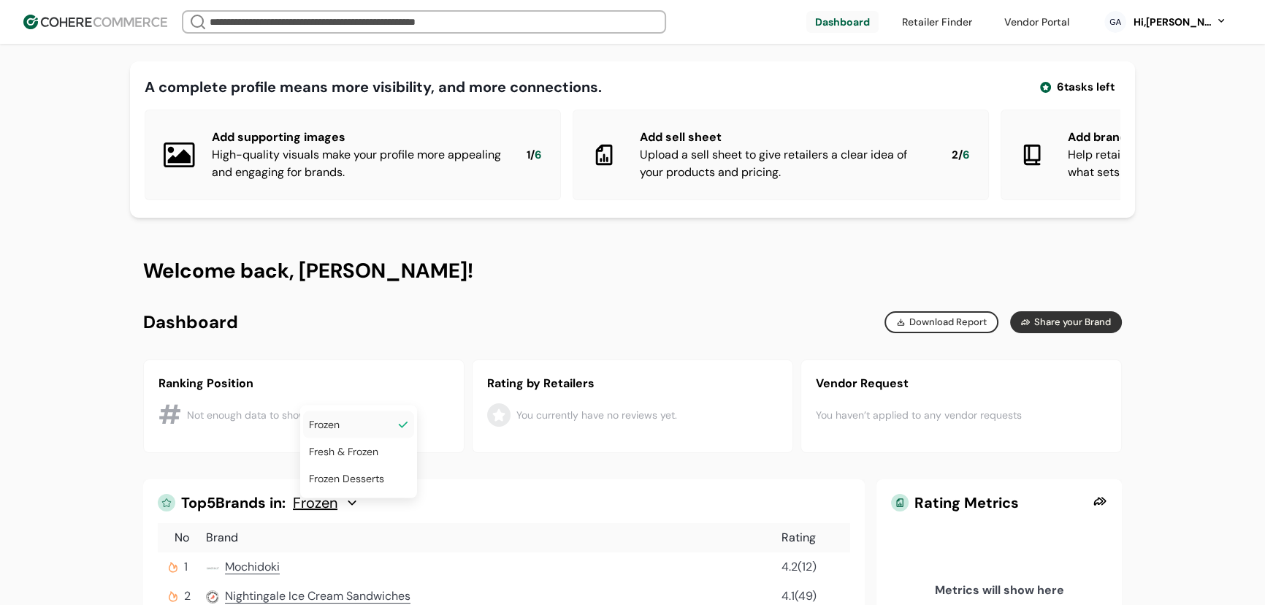
click at [104, 16] on img at bounding box center [95, 22] width 144 height 15
